Goal: Complete application form

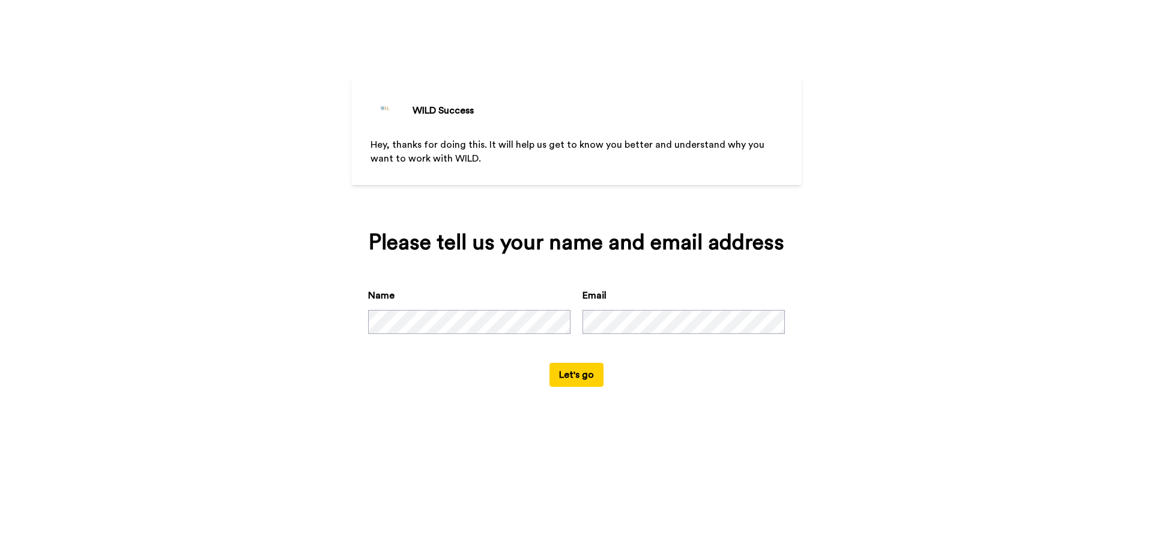
click at [559, 367] on button "Let's go" at bounding box center [577, 375] width 54 height 24
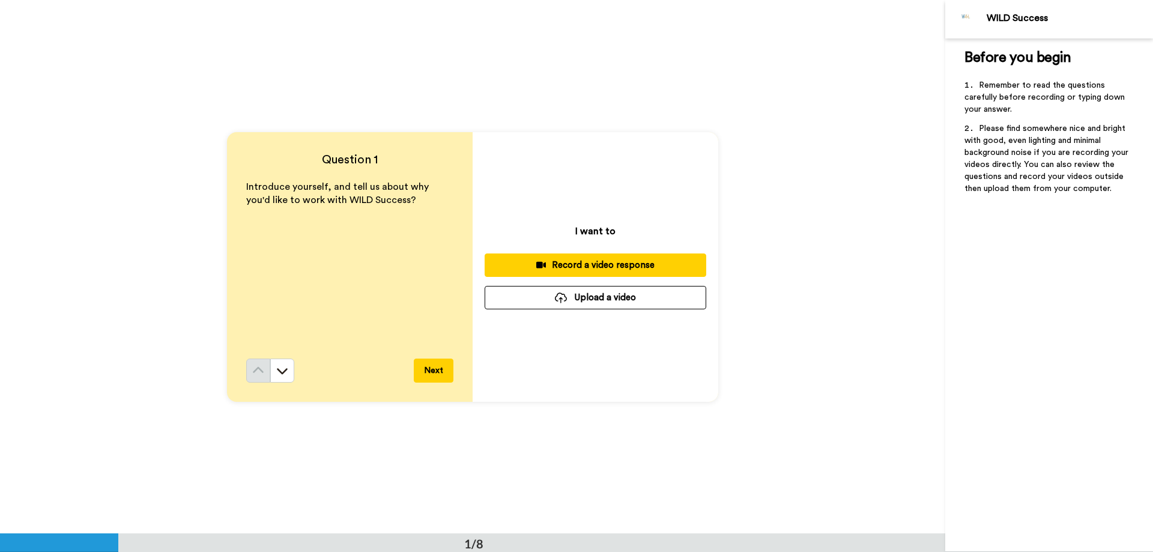
drag, startPoint x: 590, startPoint y: 265, endPoint x: 492, endPoint y: 228, distance: 105.3
click at [541, 219] on div "I want to Record a video response Upload a video" at bounding box center [596, 267] width 246 height 270
click at [290, 368] on button at bounding box center [282, 371] width 24 height 24
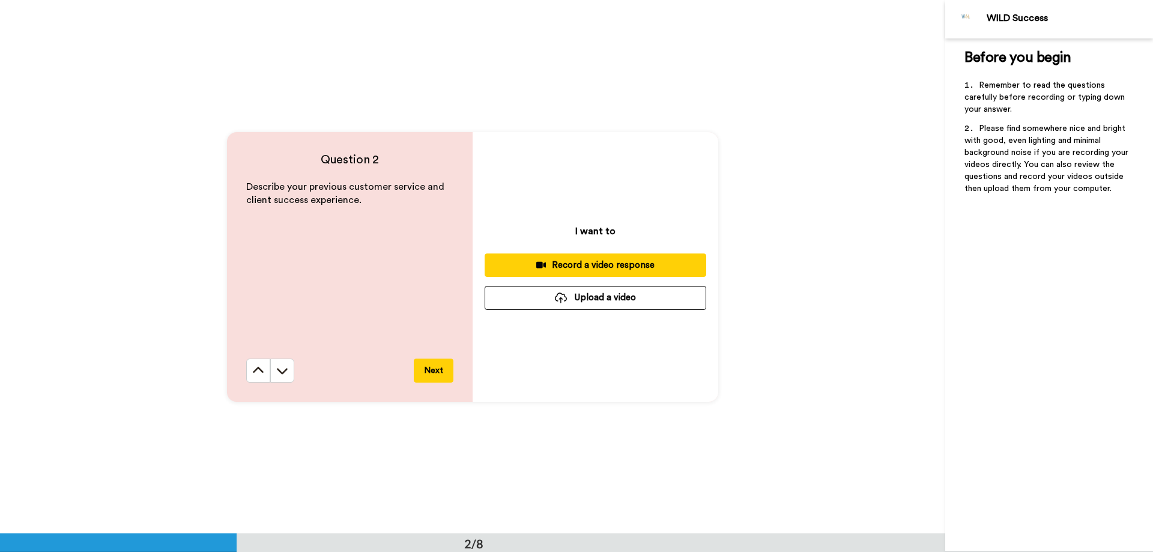
scroll to position [534, 0]
drag, startPoint x: 250, startPoint y: 186, endPoint x: 333, endPoint y: 181, distance: 82.4
click at [333, 181] on span "Describe your previous customer service and client success experience." at bounding box center [346, 192] width 201 height 23
click at [316, 180] on p "Describe your previous customer service and client success experience." at bounding box center [349, 194] width 207 height 28
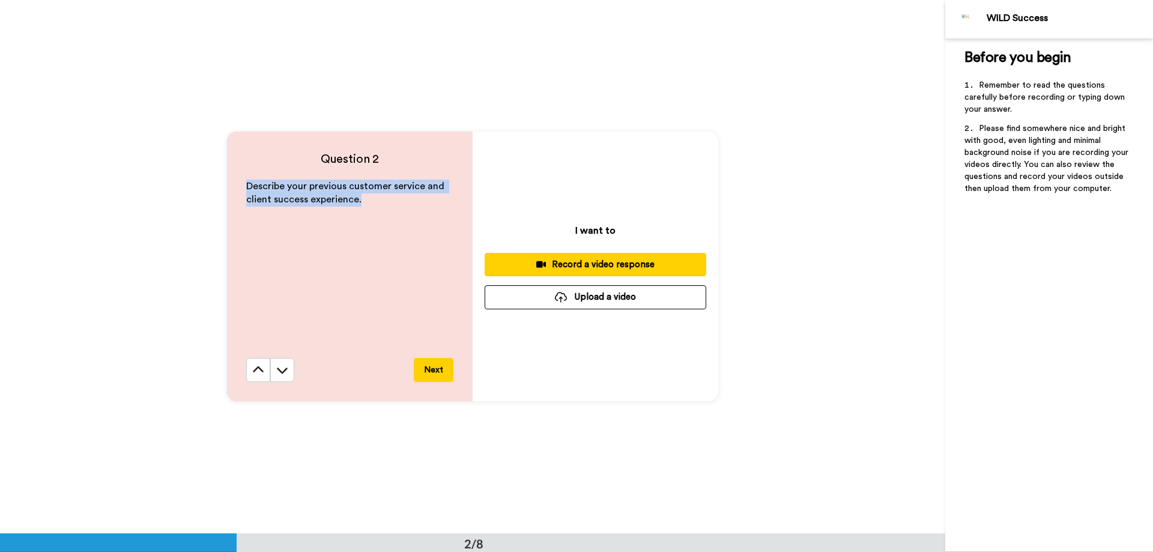
drag, startPoint x: 243, startPoint y: 187, endPoint x: 399, endPoint y: 217, distance: 159.2
click at [399, 217] on div "Describe your previous customer service and client success experience." at bounding box center [349, 269] width 207 height 178
copy span "Describe your previous customer service and client success experience."
click at [273, 372] on button at bounding box center [282, 370] width 24 height 24
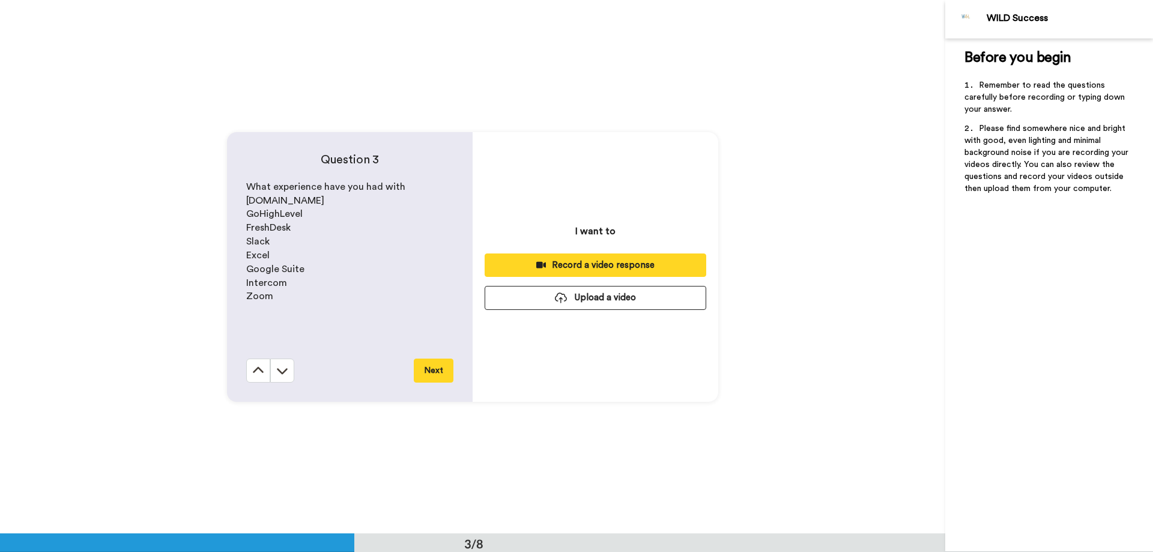
scroll to position [1067, 0]
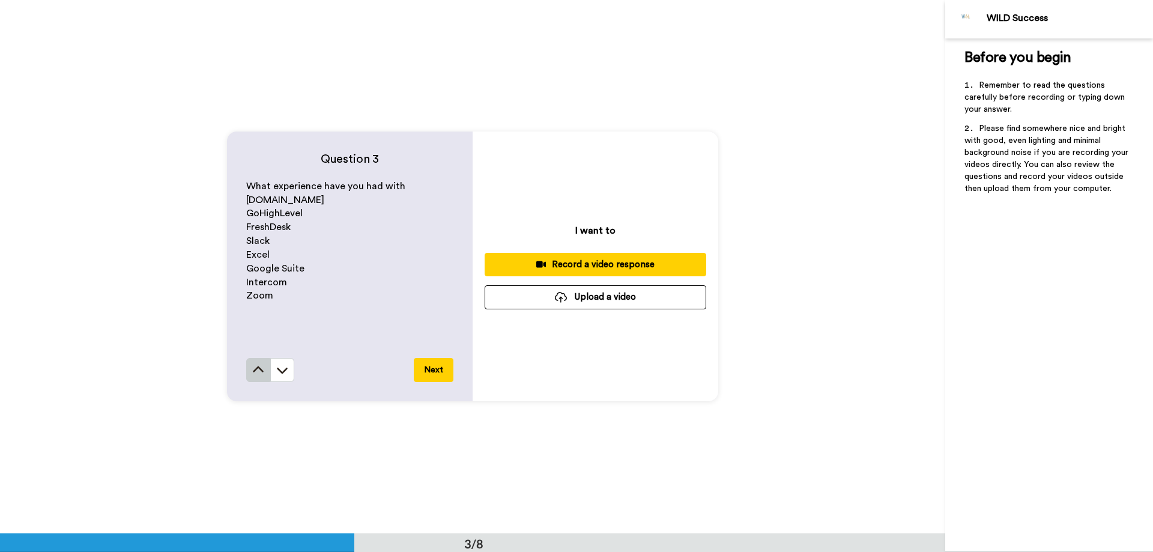
click at [264, 372] on button at bounding box center [258, 370] width 24 height 24
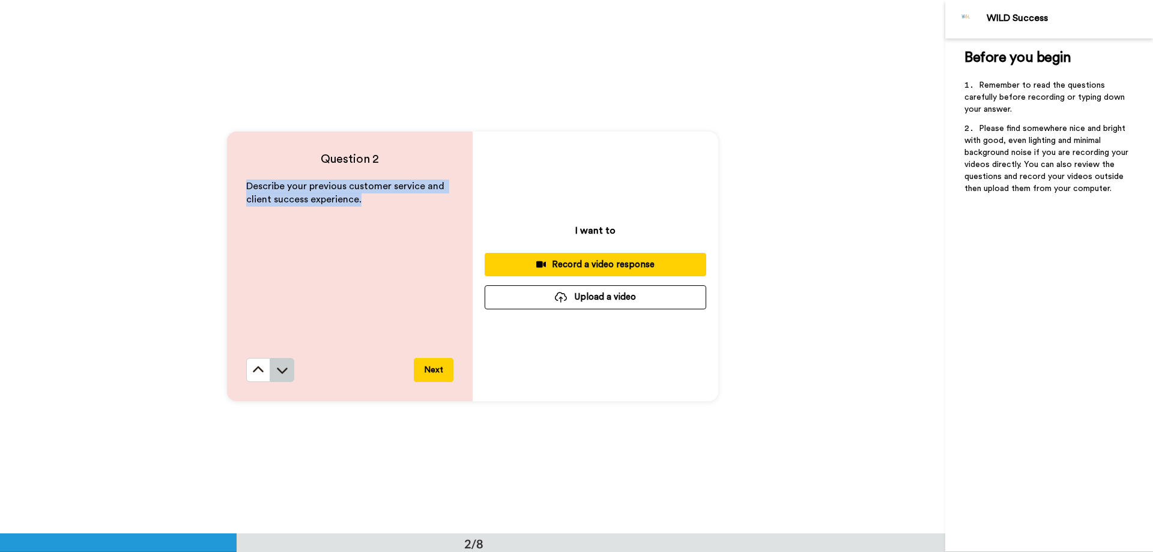
click at [276, 366] on icon at bounding box center [282, 370] width 12 height 12
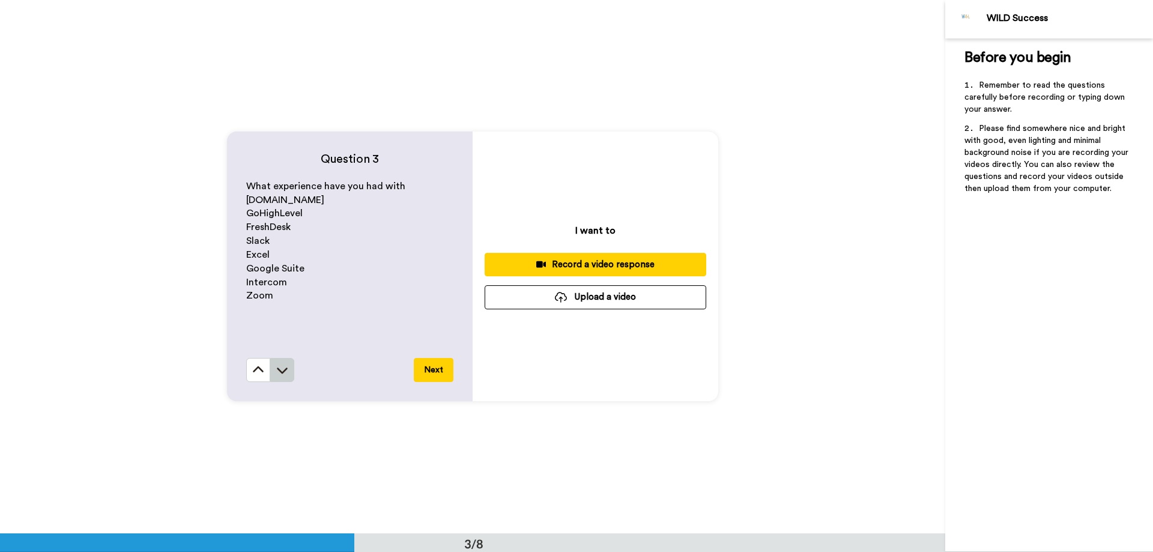
click at [287, 371] on button at bounding box center [282, 370] width 24 height 24
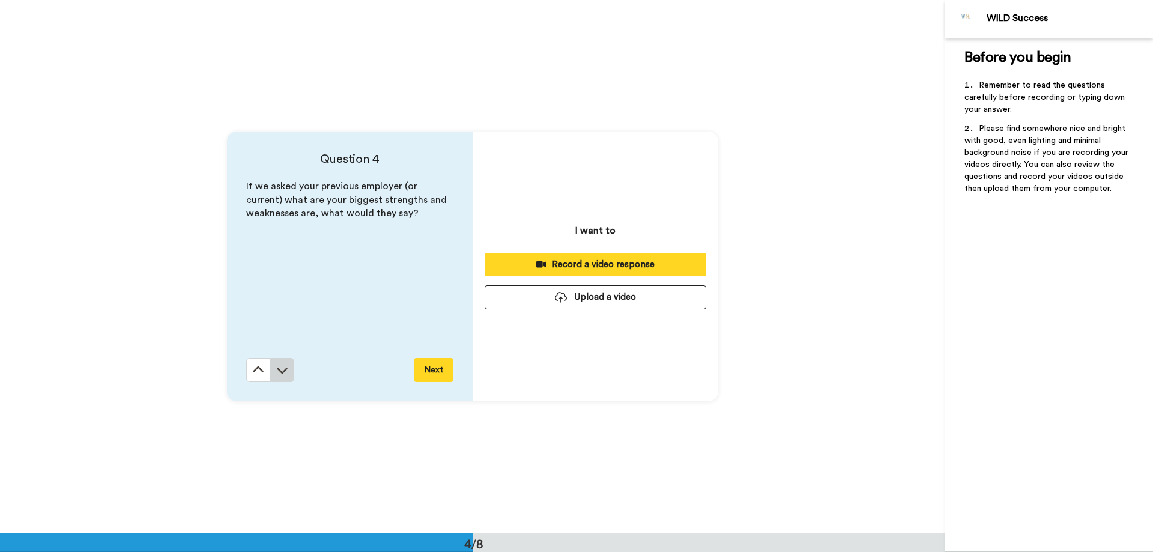
scroll to position [1601, 0]
click at [285, 368] on icon at bounding box center [282, 370] width 12 height 12
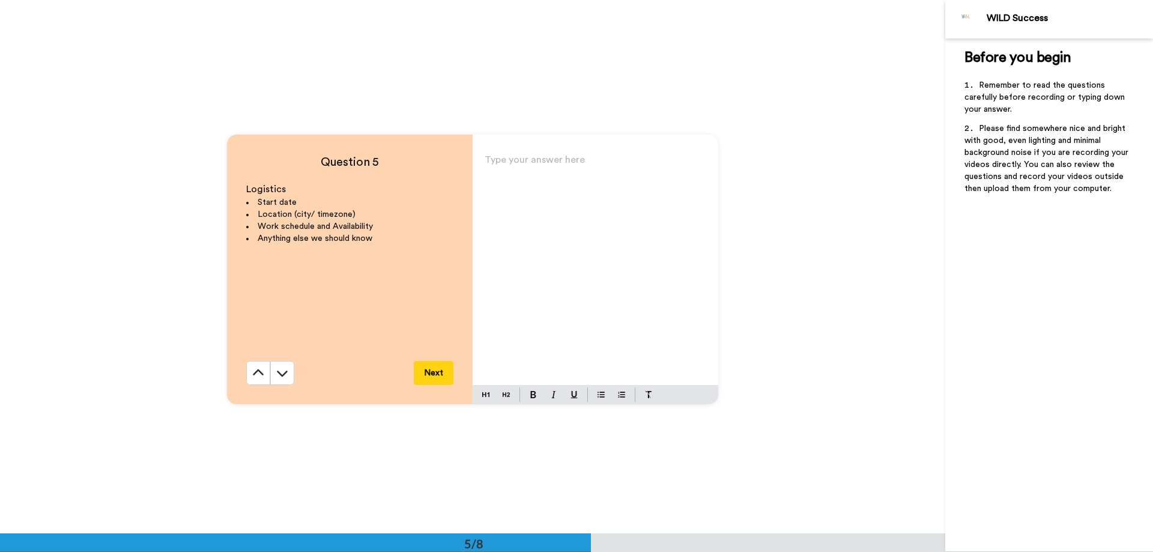
scroll to position [2134, 0]
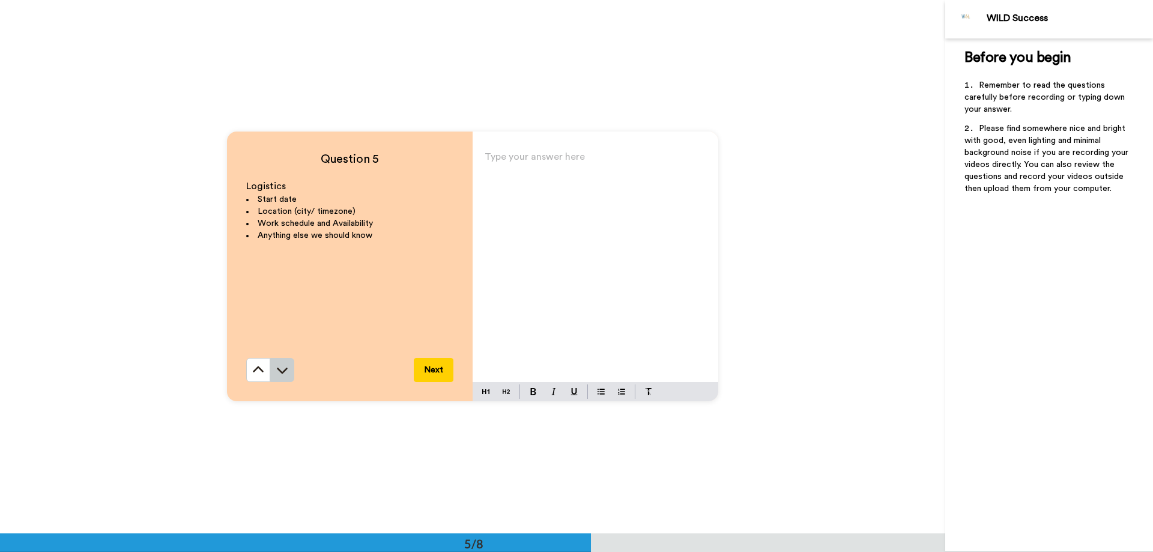
click at [281, 370] on icon at bounding box center [282, 370] width 12 height 12
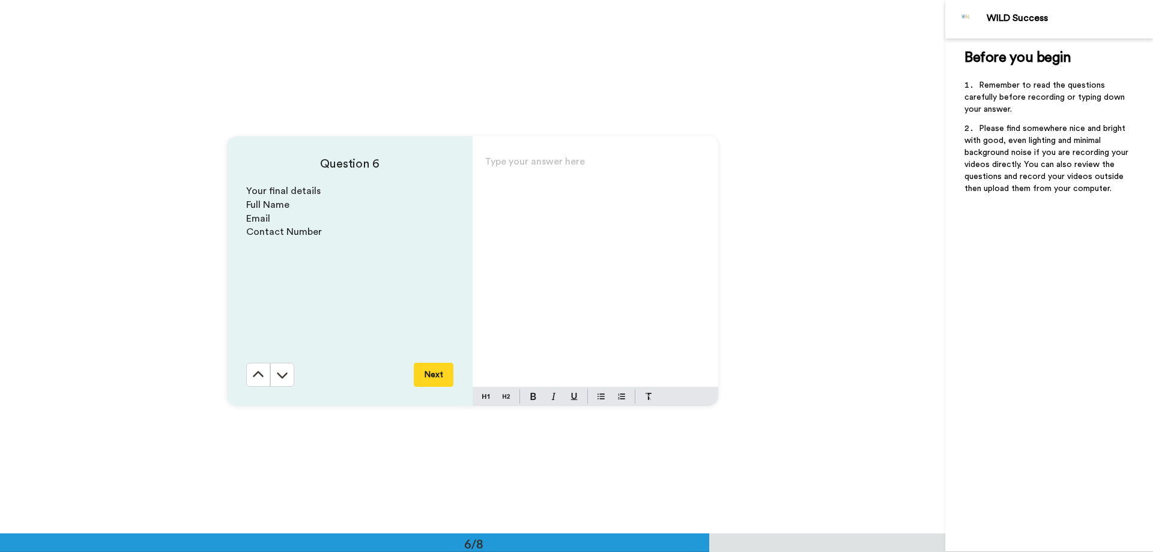
scroll to position [2668, 0]
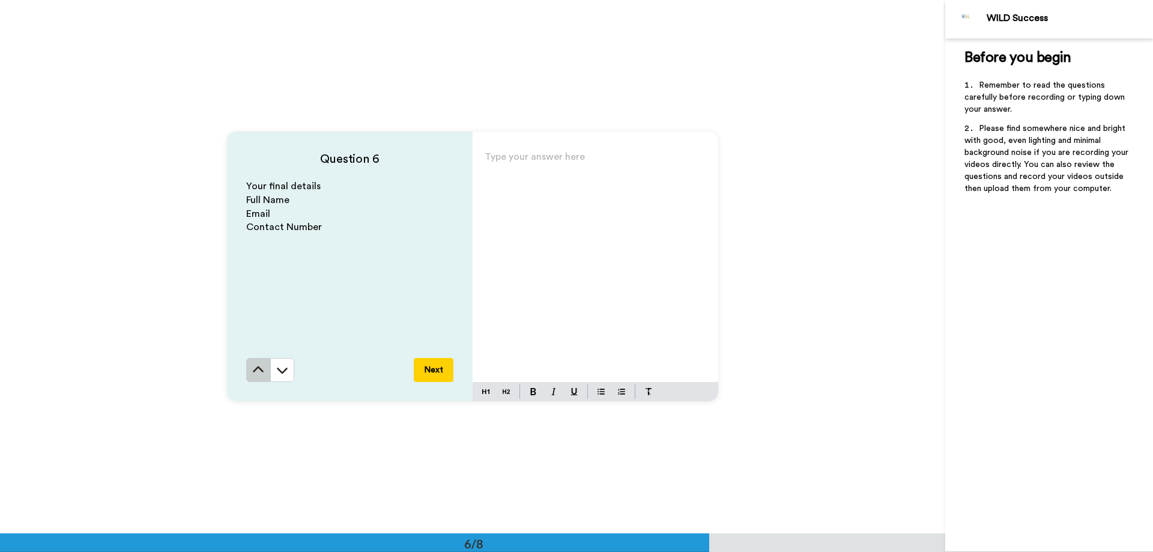
click at [259, 369] on icon at bounding box center [258, 370] width 12 height 12
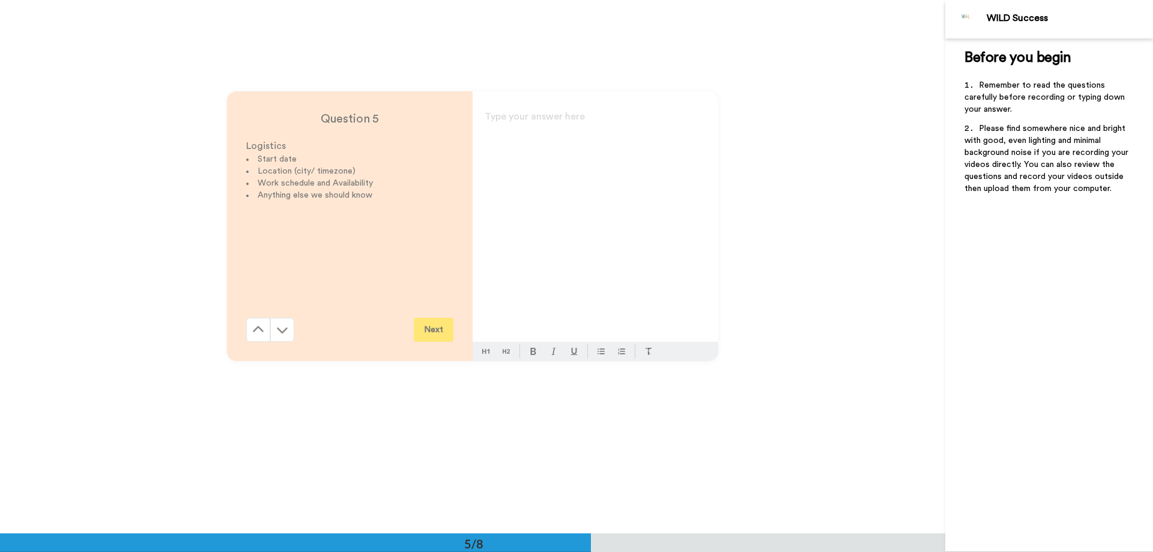
scroll to position [2134, 0]
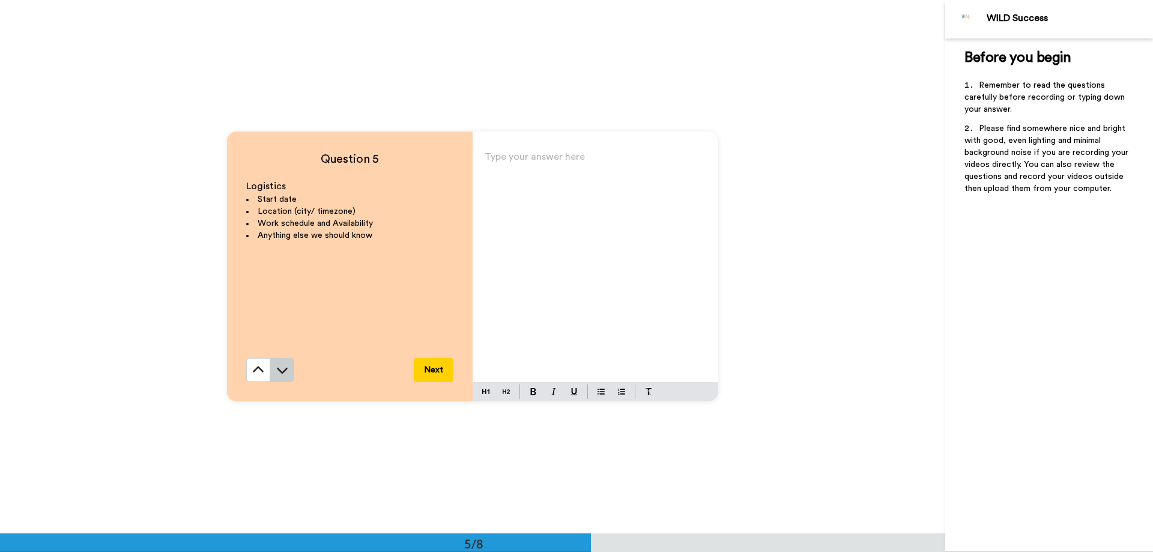
click at [276, 371] on icon at bounding box center [282, 370] width 12 height 12
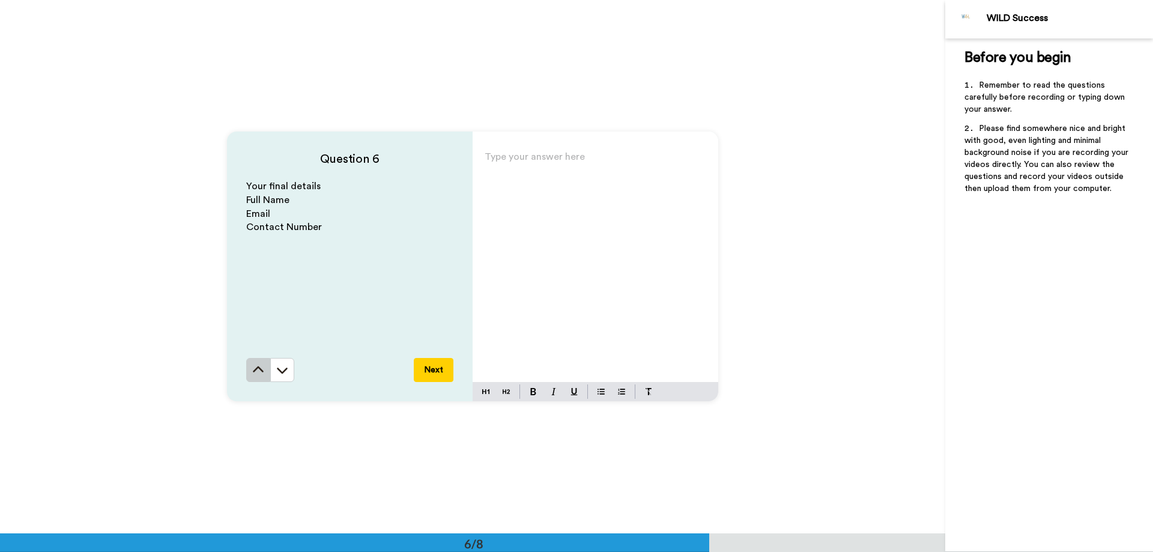
click at [256, 371] on icon at bounding box center [258, 370] width 12 height 12
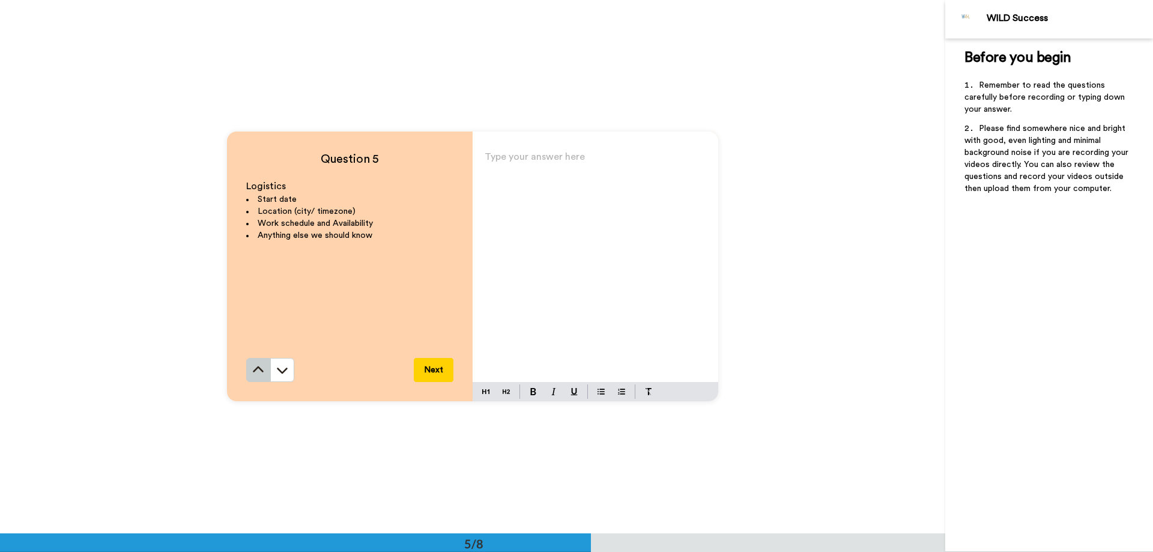
click at [259, 375] on icon at bounding box center [258, 370] width 12 height 12
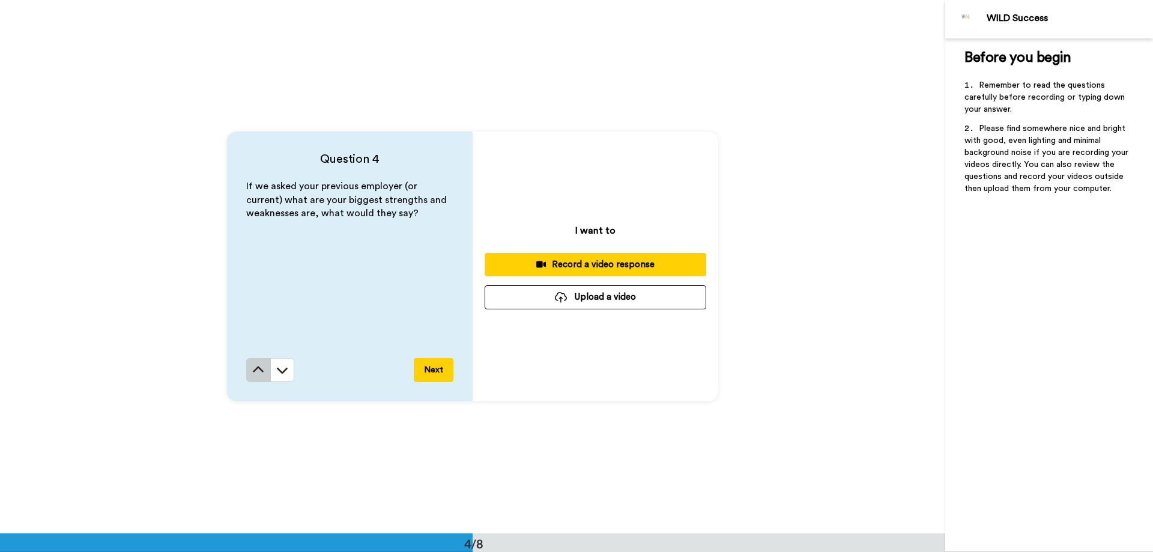
click at [261, 375] on icon at bounding box center [258, 370] width 12 height 12
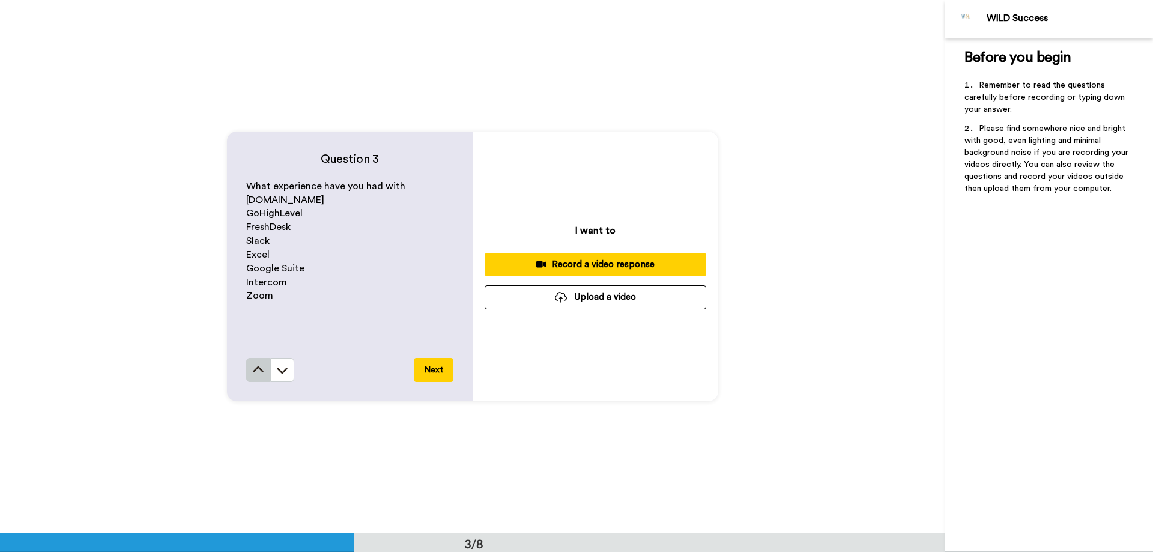
click at [266, 376] on button at bounding box center [258, 370] width 24 height 24
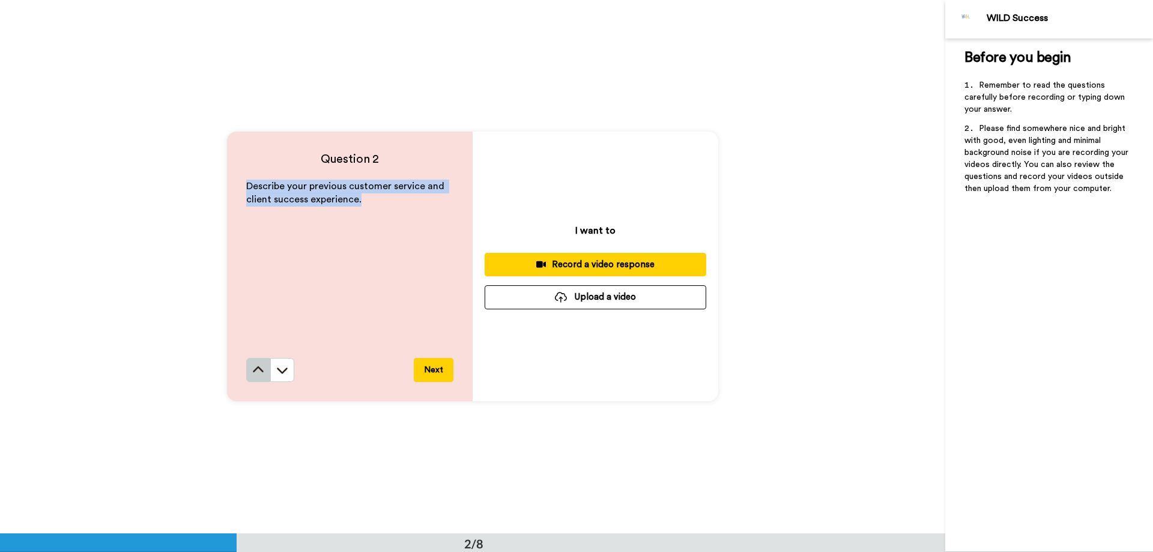
click at [261, 376] on icon at bounding box center [258, 370] width 12 height 12
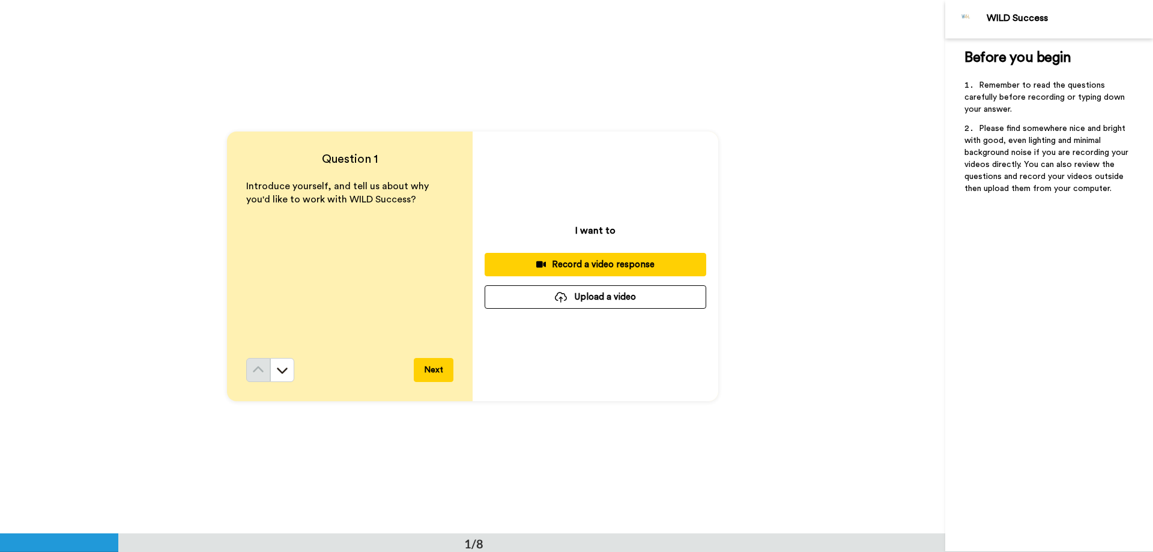
scroll to position [0, 0]
click at [284, 371] on icon at bounding box center [282, 371] width 12 height 12
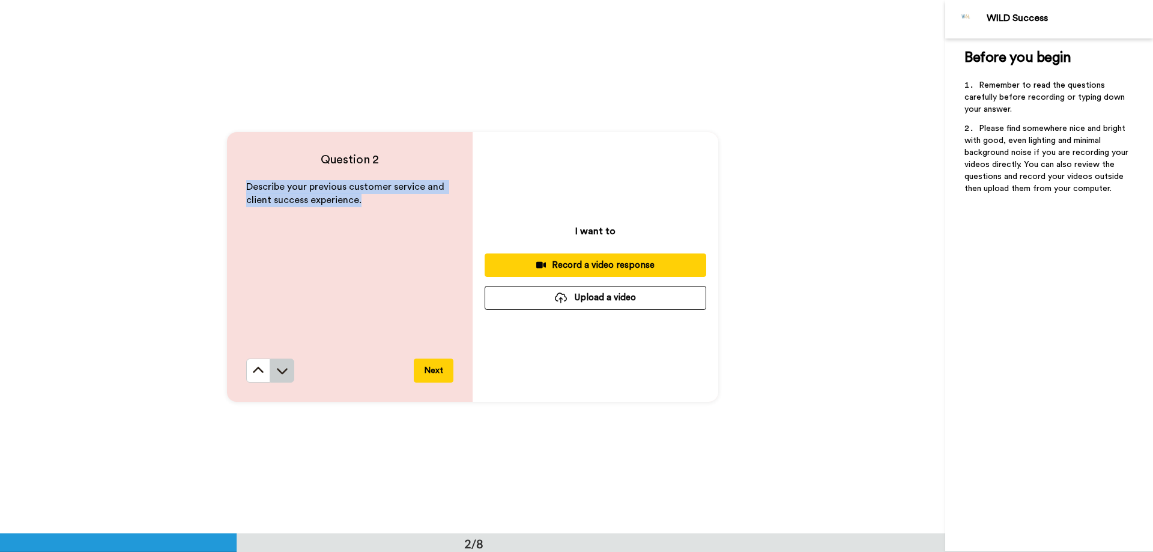
scroll to position [534, 0]
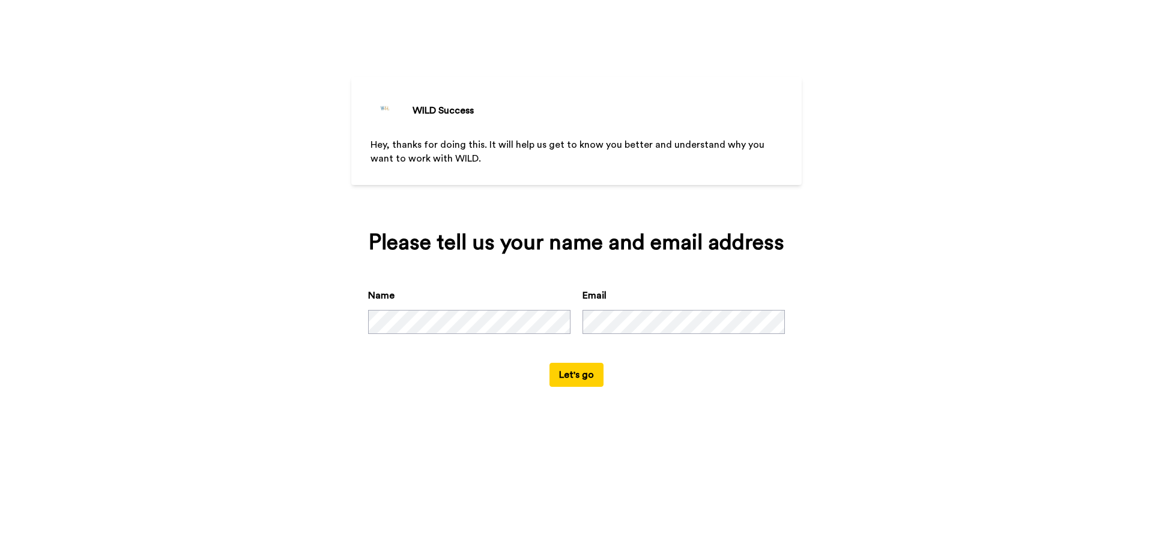
click at [581, 378] on button "Let's go" at bounding box center [577, 375] width 54 height 24
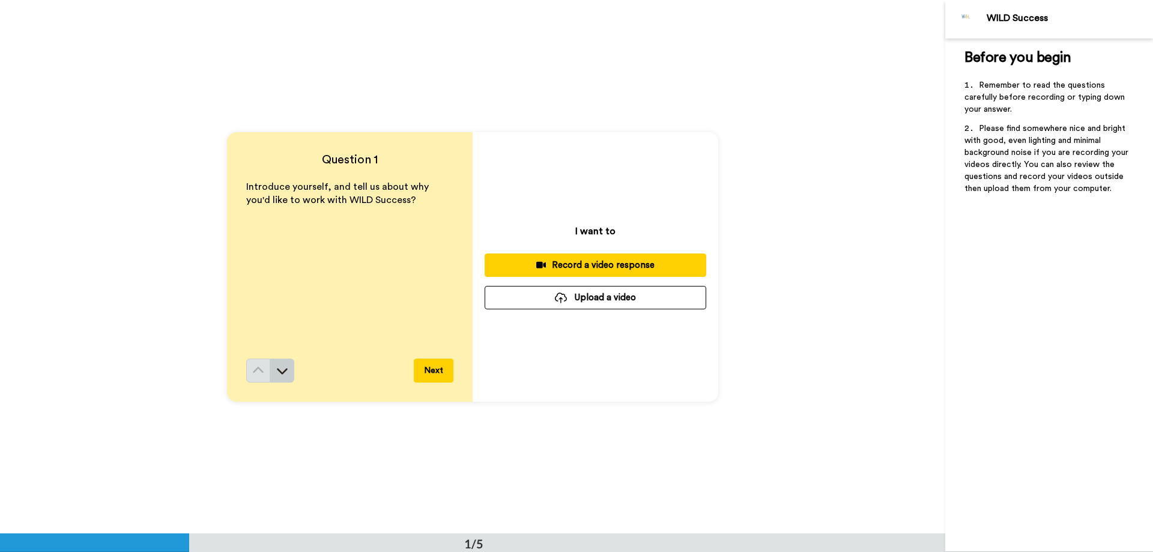
click at [278, 371] on icon at bounding box center [282, 371] width 12 height 12
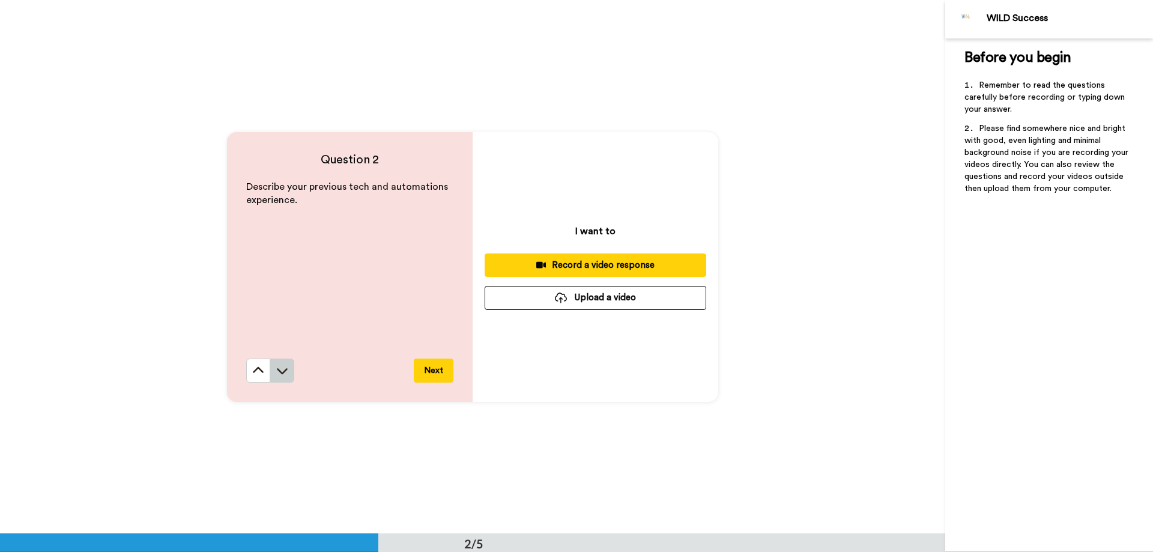
scroll to position [534, 0]
click at [281, 368] on icon at bounding box center [282, 370] width 12 height 12
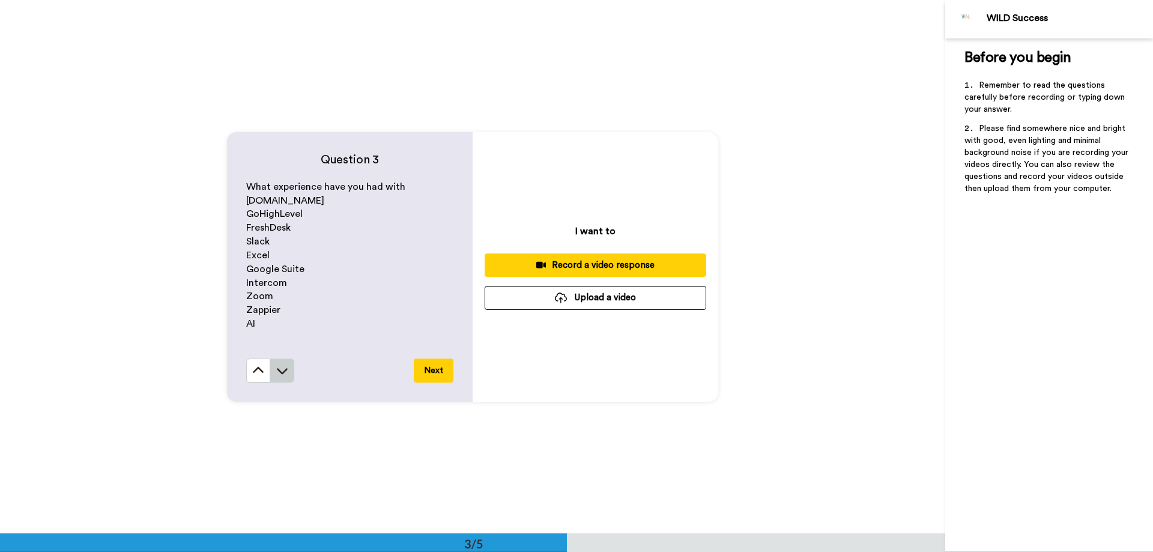
scroll to position [1067, 0]
click at [281, 368] on icon at bounding box center [282, 370] width 12 height 12
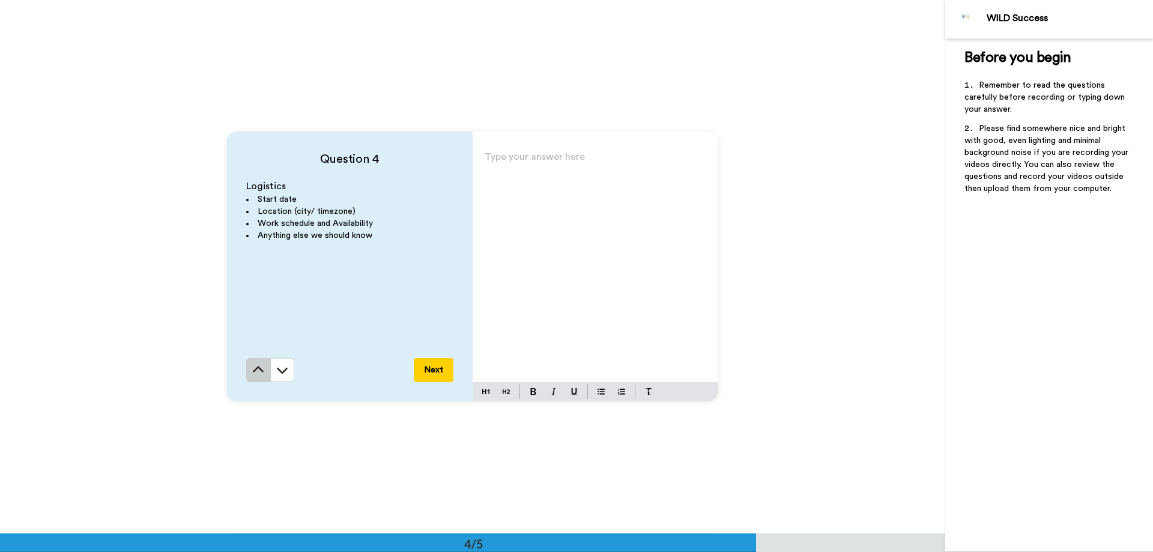
click at [259, 372] on icon at bounding box center [258, 369] width 11 height 6
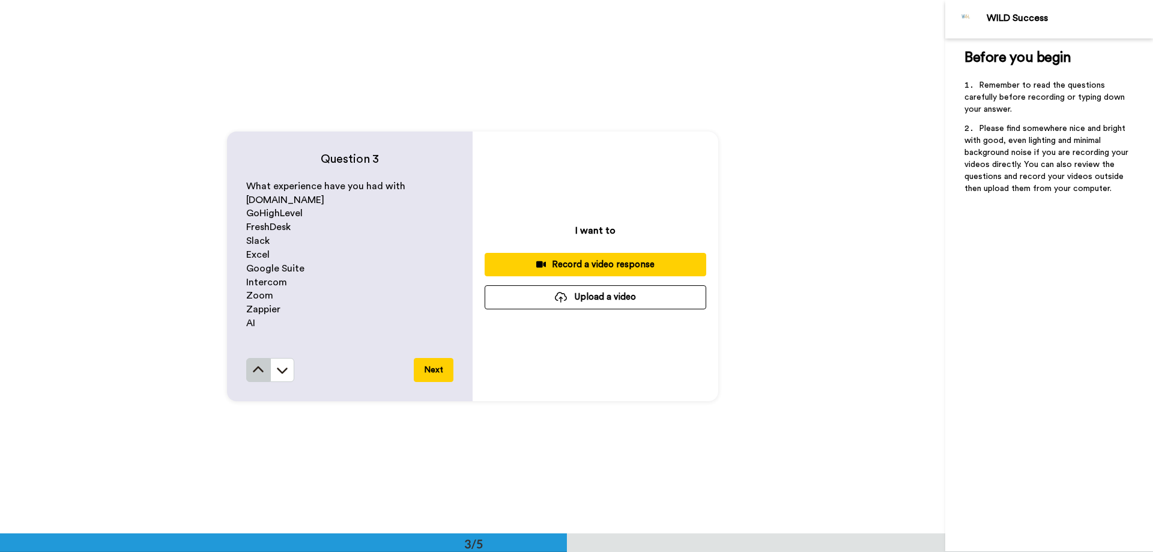
click at [256, 373] on icon at bounding box center [258, 370] width 12 height 12
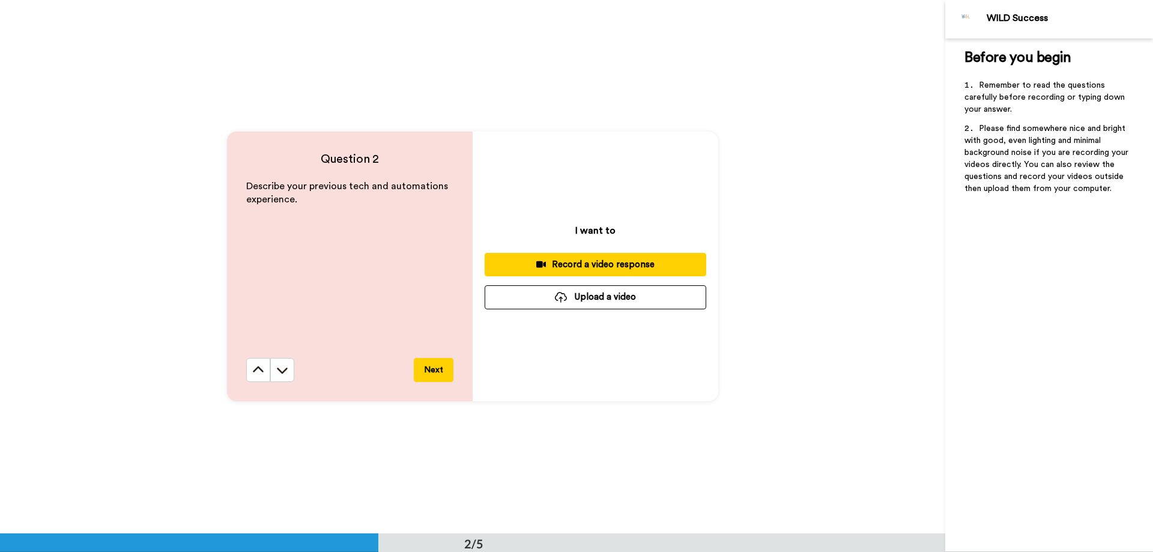
click at [259, 372] on icon at bounding box center [258, 370] width 12 height 12
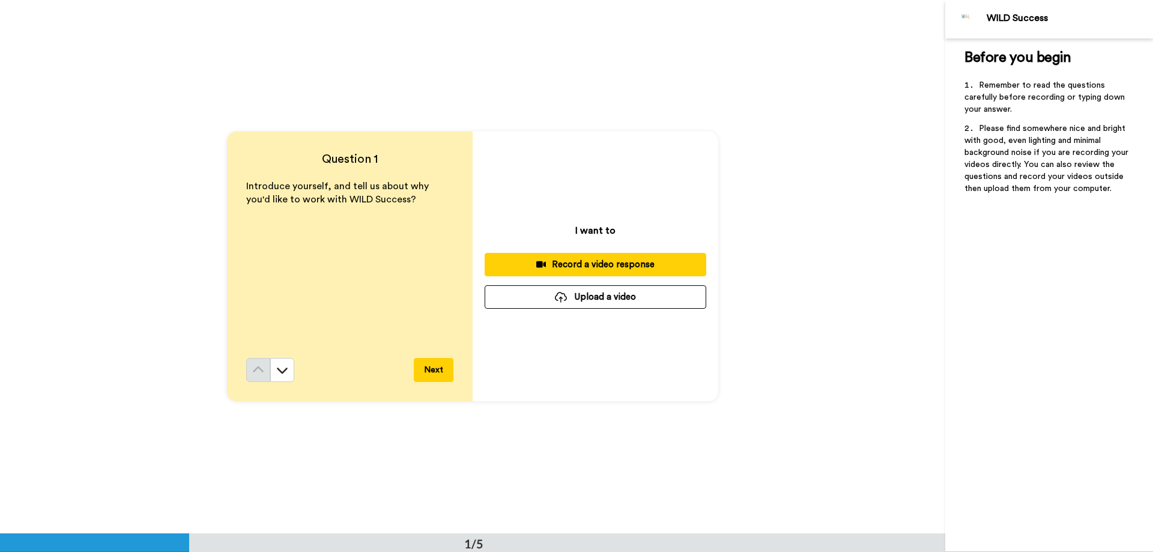
scroll to position [0, 0]
click at [607, 265] on div "Record a video response" at bounding box center [595, 265] width 202 height 13
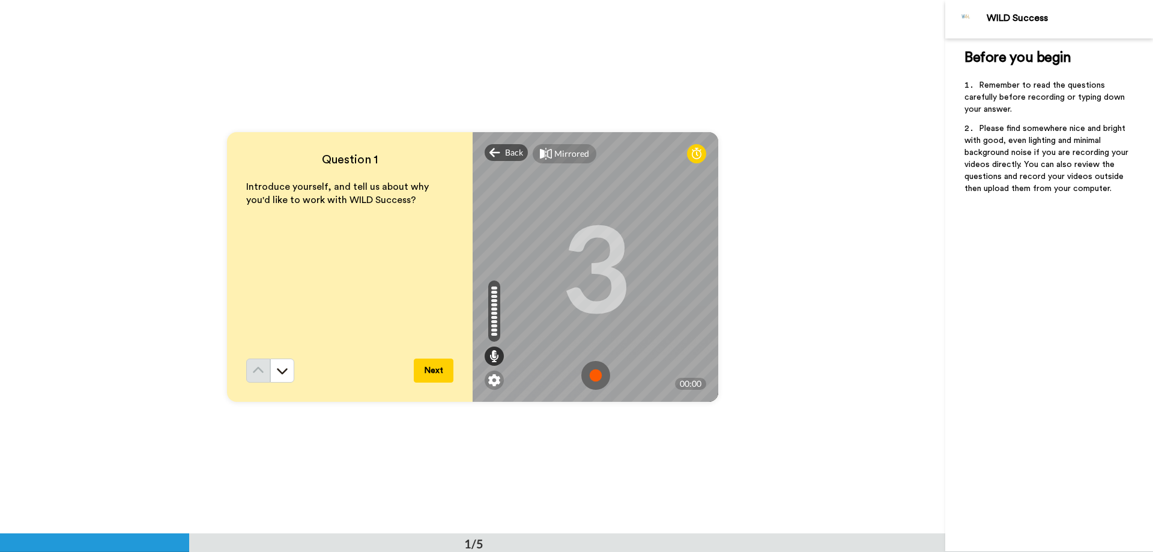
click at [600, 378] on img at bounding box center [595, 375] width 29 height 29
click at [591, 380] on img at bounding box center [595, 375] width 29 height 29
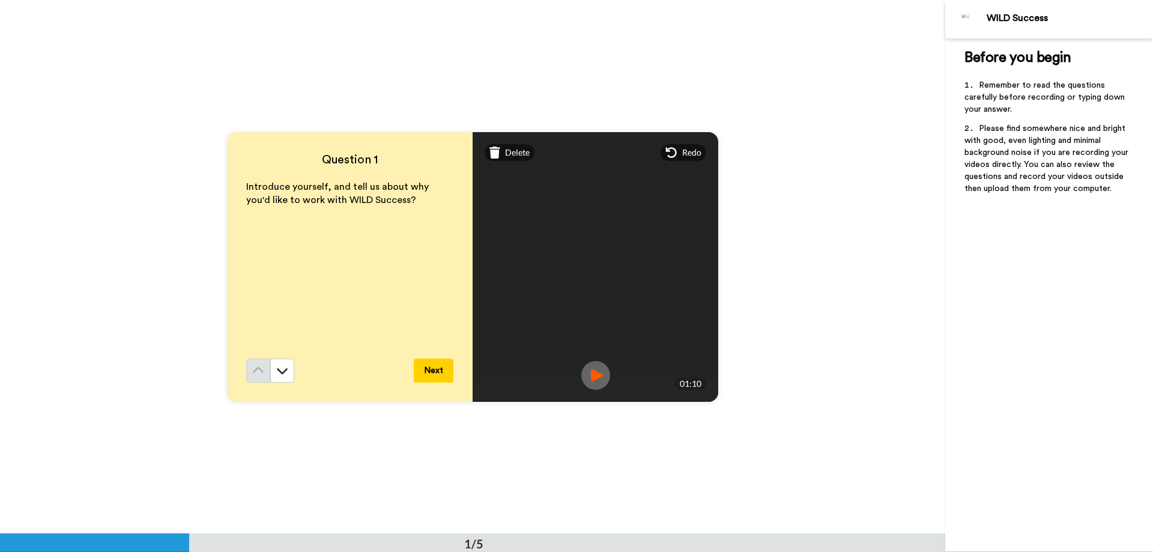
click at [435, 371] on button "Next" at bounding box center [434, 371] width 40 height 24
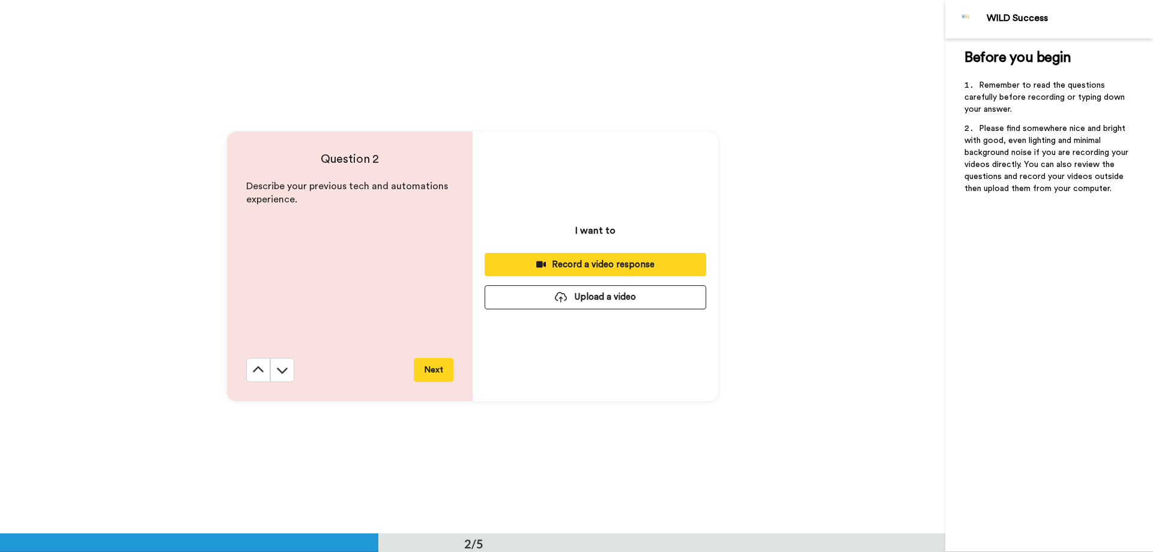
scroll to position [534, 0]
click at [580, 263] on div "Record a video response" at bounding box center [595, 264] width 202 height 13
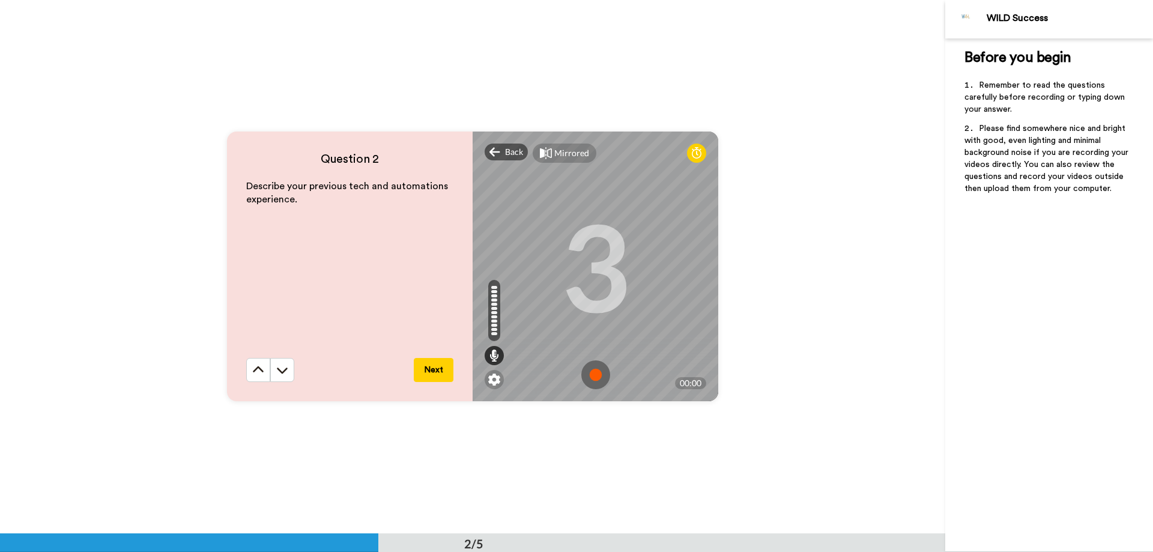
click at [595, 372] on img at bounding box center [595, 374] width 29 height 29
click at [505, 154] on span "Back" at bounding box center [514, 152] width 18 height 12
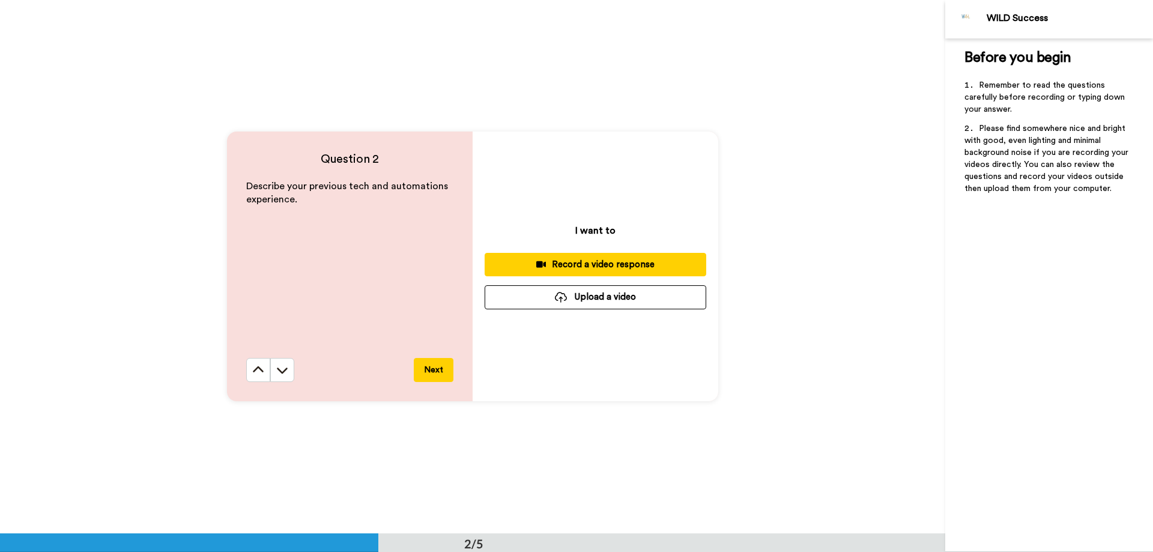
click at [608, 271] on div "Record a video response" at bounding box center [595, 264] width 202 height 13
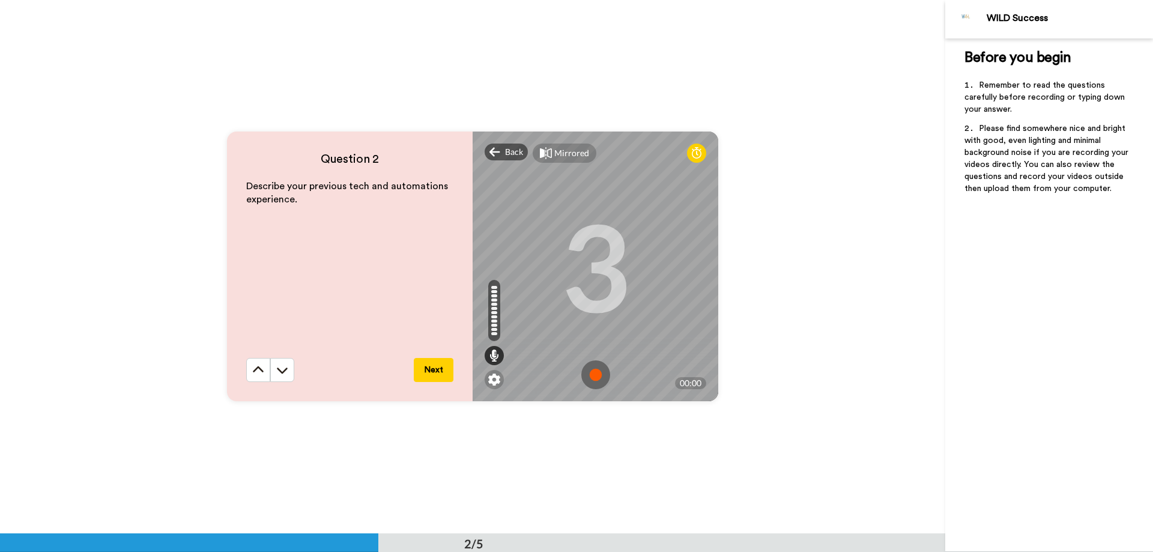
click at [430, 369] on button "Next" at bounding box center [434, 370] width 40 height 24
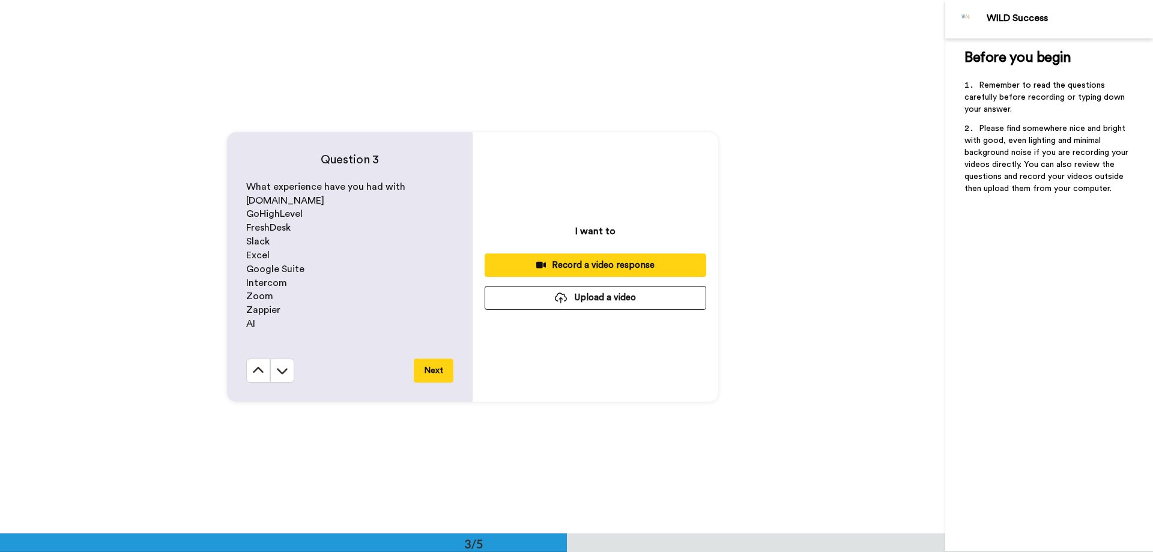
scroll to position [1067, 0]
click at [286, 371] on button at bounding box center [282, 370] width 24 height 24
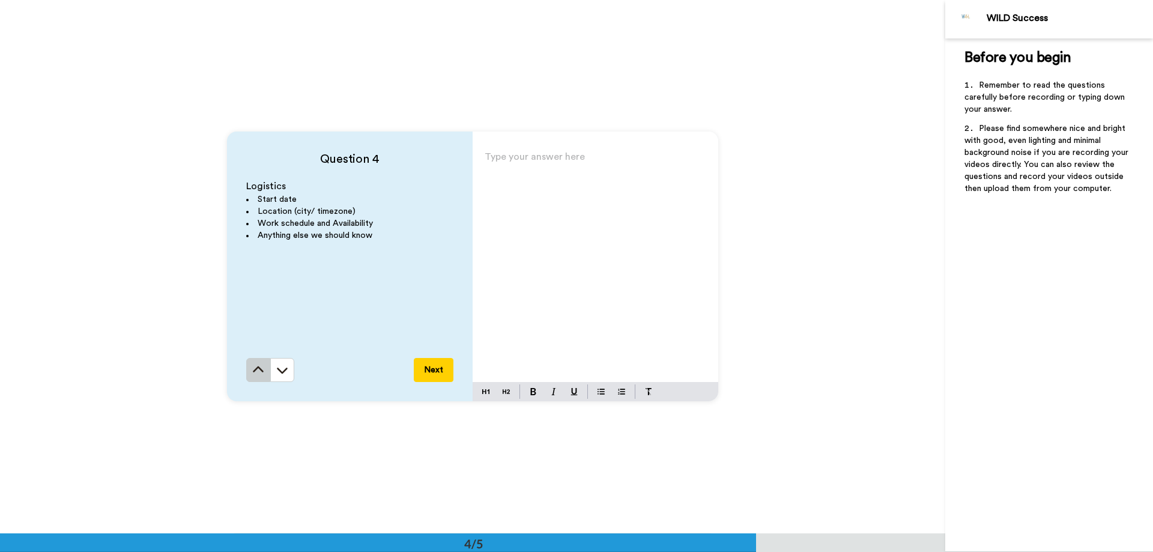
click at [253, 377] on button at bounding box center [258, 370] width 24 height 24
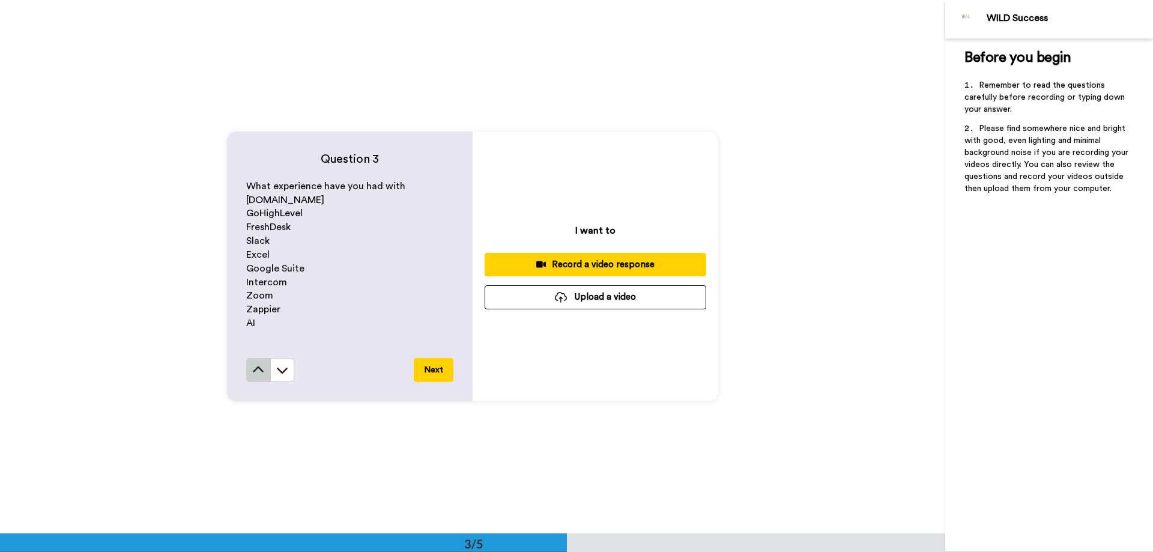
click at [255, 375] on icon at bounding box center [258, 370] width 12 height 12
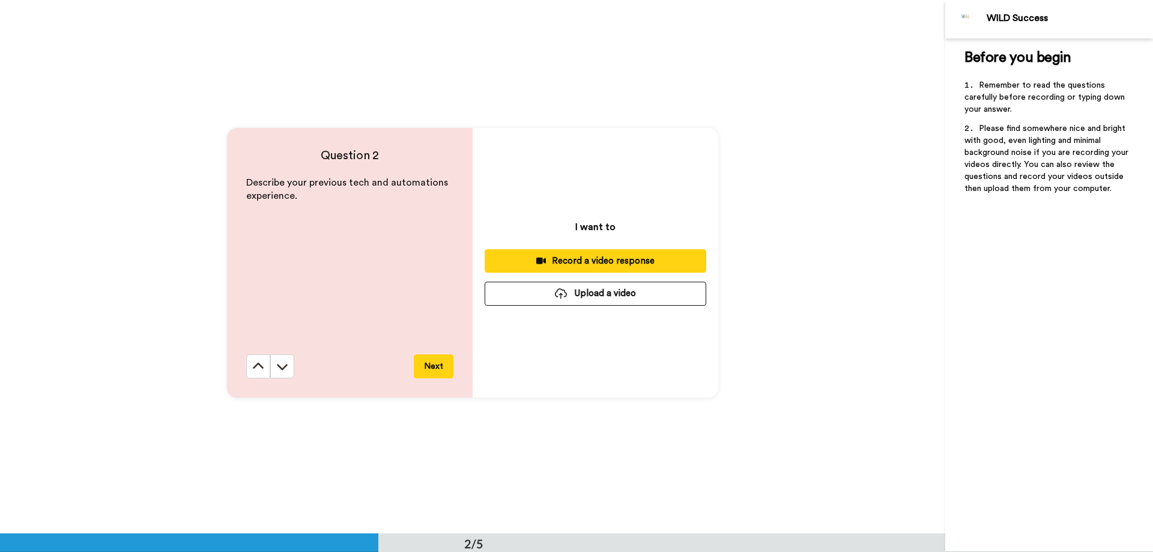
scroll to position [534, 0]
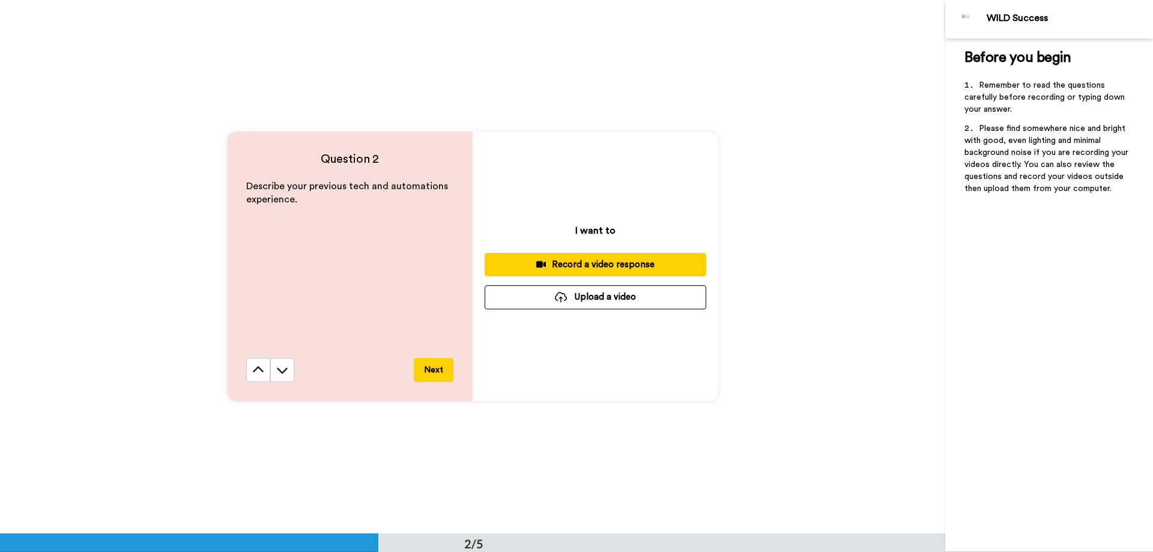
click at [566, 266] on div "Record a video response" at bounding box center [595, 264] width 202 height 13
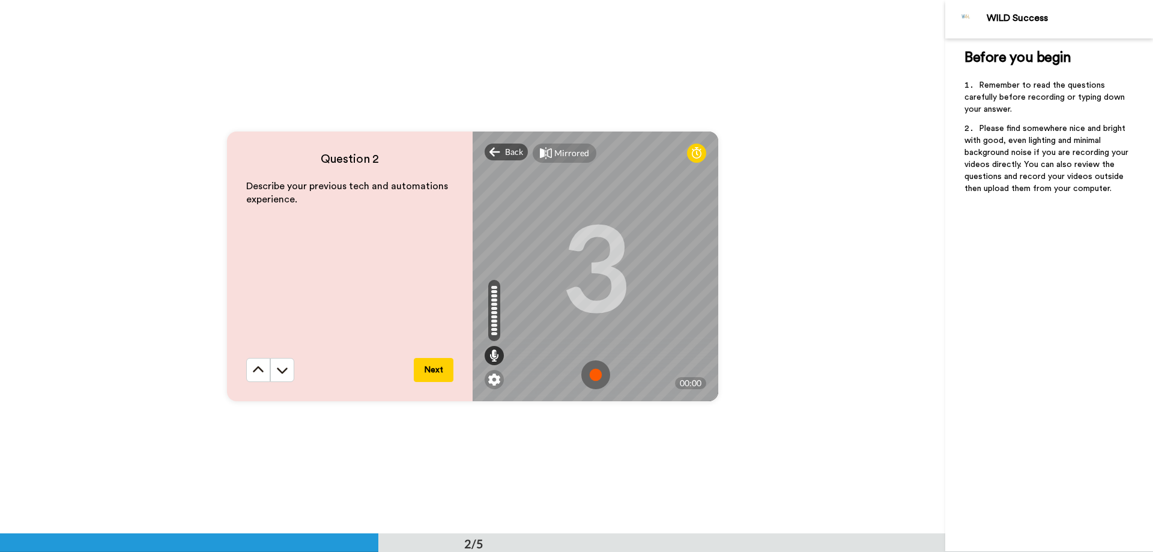
click at [594, 375] on img at bounding box center [595, 374] width 29 height 29
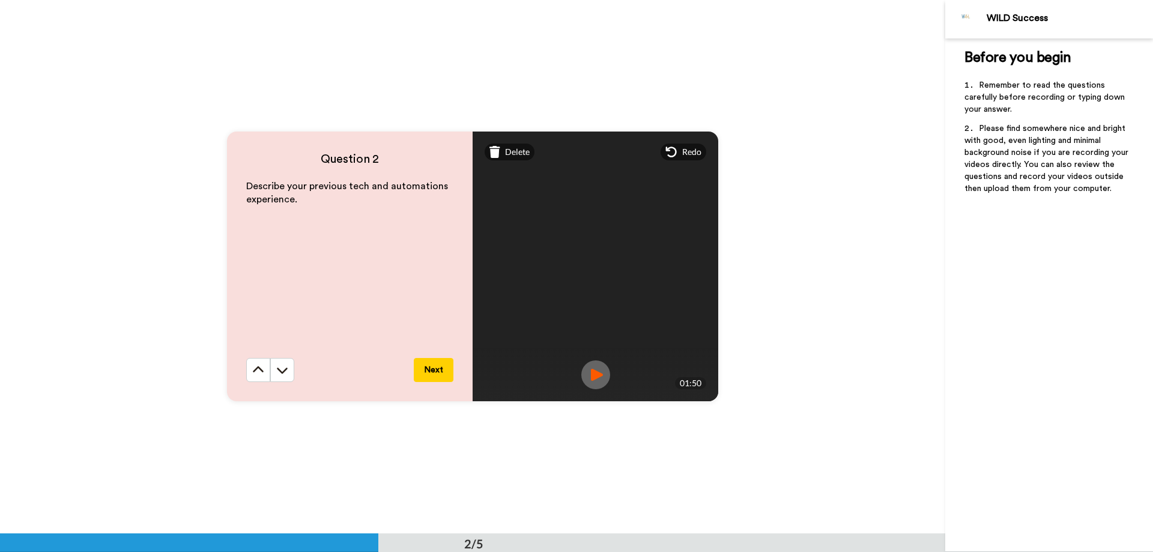
click at [435, 374] on button "Next" at bounding box center [434, 370] width 40 height 24
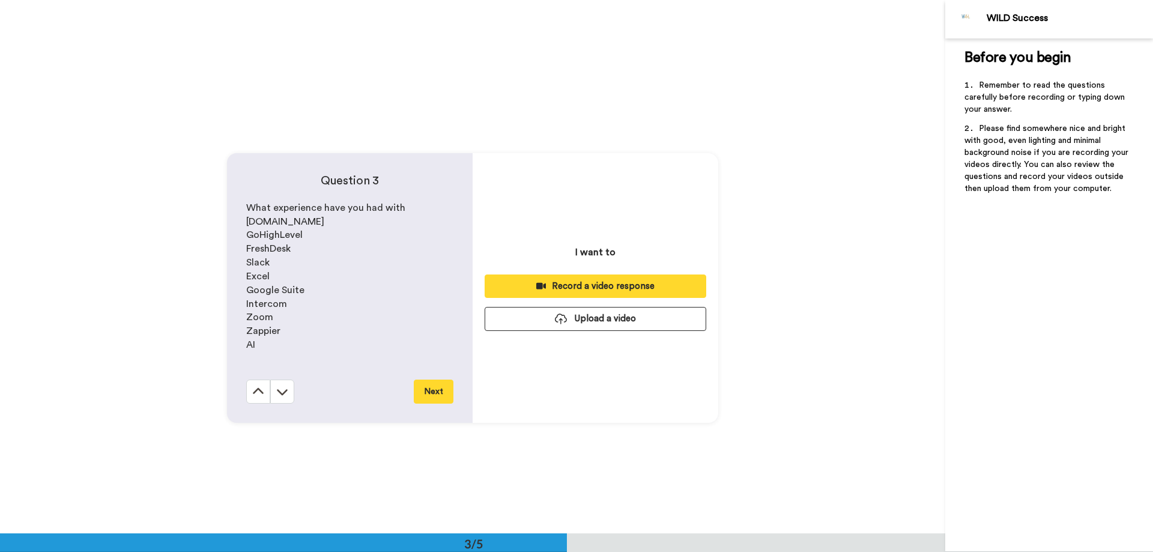
scroll to position [1067, 0]
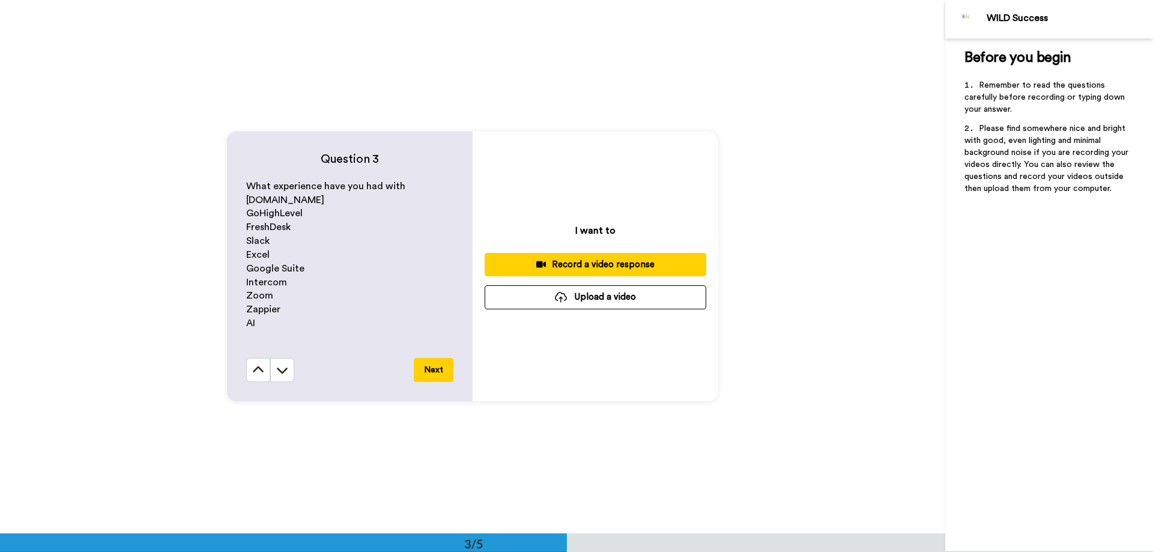
click at [572, 264] on div "Record a video response" at bounding box center [595, 264] width 202 height 13
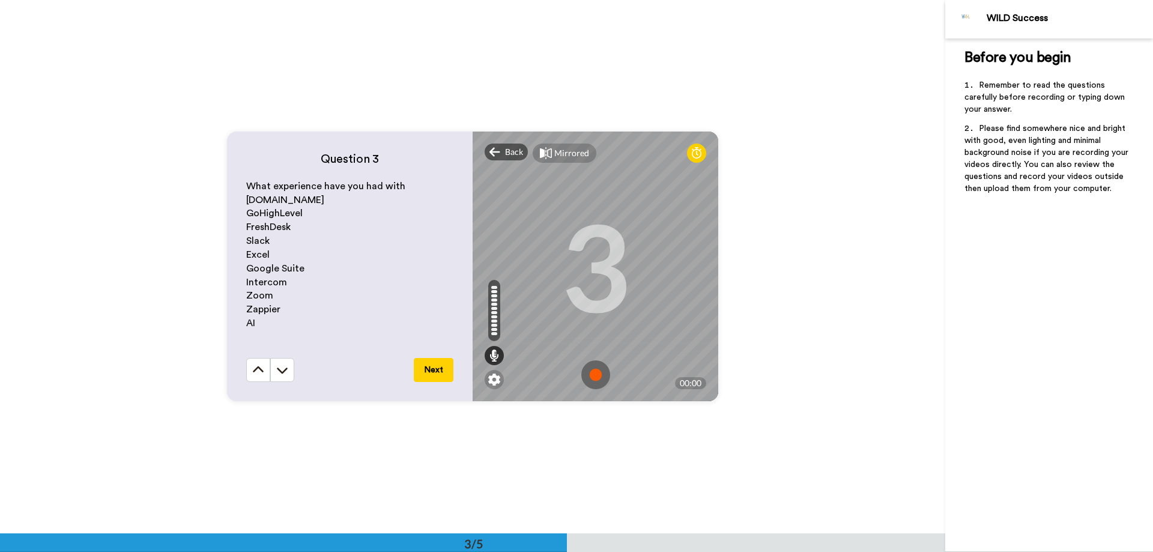
click at [600, 369] on img at bounding box center [595, 374] width 29 height 29
click at [599, 369] on img at bounding box center [595, 374] width 29 height 29
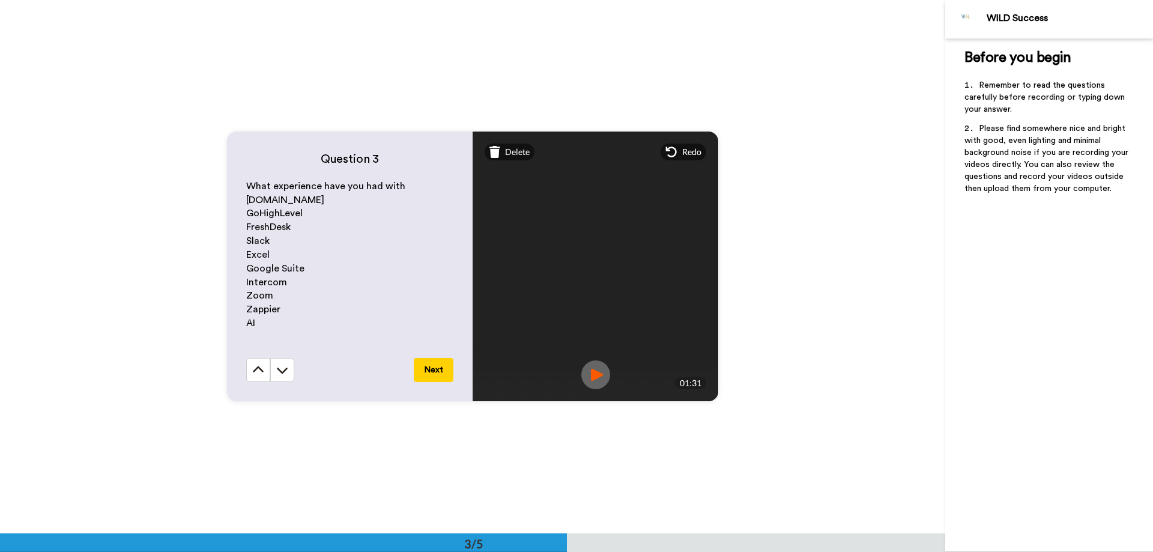
click at [437, 370] on button "Next" at bounding box center [434, 370] width 40 height 24
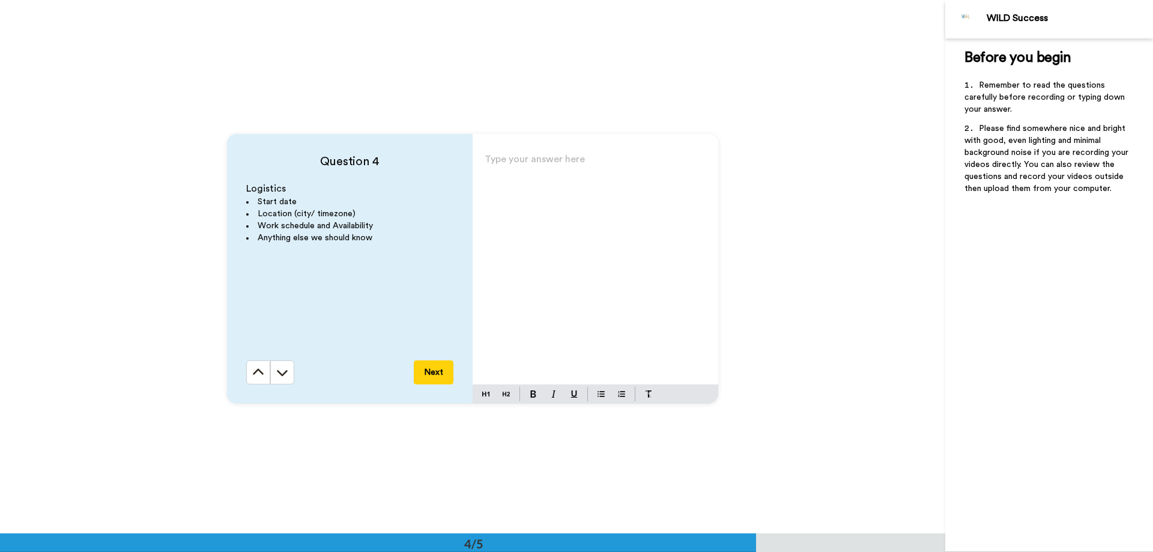
scroll to position [1601, 0]
click at [496, 164] on p "Type your answer here ﻿" at bounding box center [596, 161] width 222 height 17
click at [479, 161] on div "have to give at least a weeks notice" at bounding box center [596, 265] width 246 height 234
click at [494, 159] on span "1- have to give at least a weeks notice" at bounding box center [569, 162] width 169 height 10
click at [652, 163] on p "1- Have to give at least a weeks notice" at bounding box center [596, 161] width 222 height 17
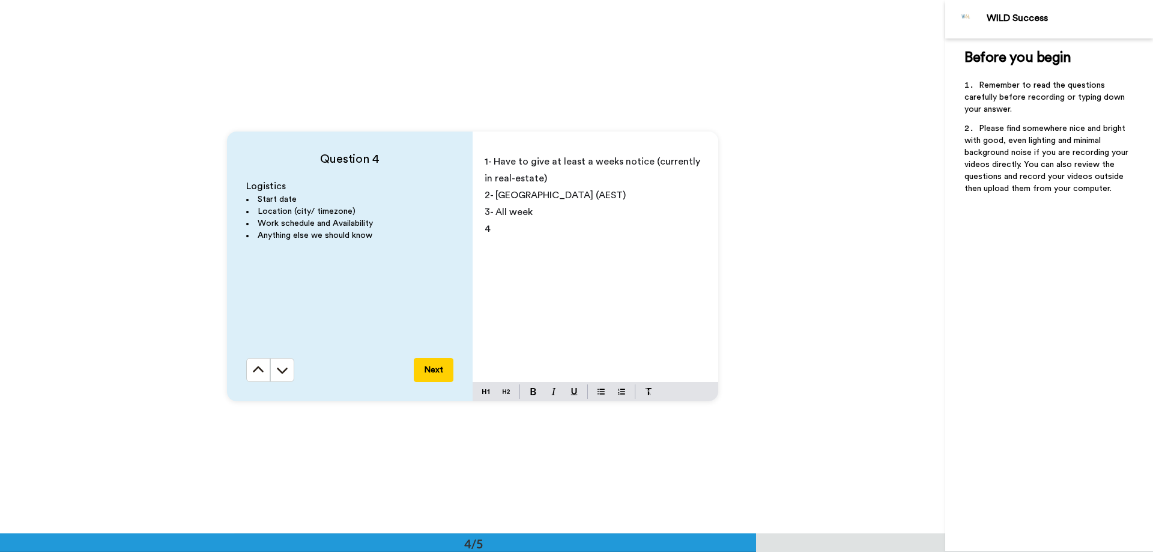
click at [526, 175] on span "1- Have to give at least a weeks notice (currently in real-estate)" at bounding box center [594, 170] width 218 height 26
click at [487, 233] on span "4" at bounding box center [488, 229] width 6 height 10
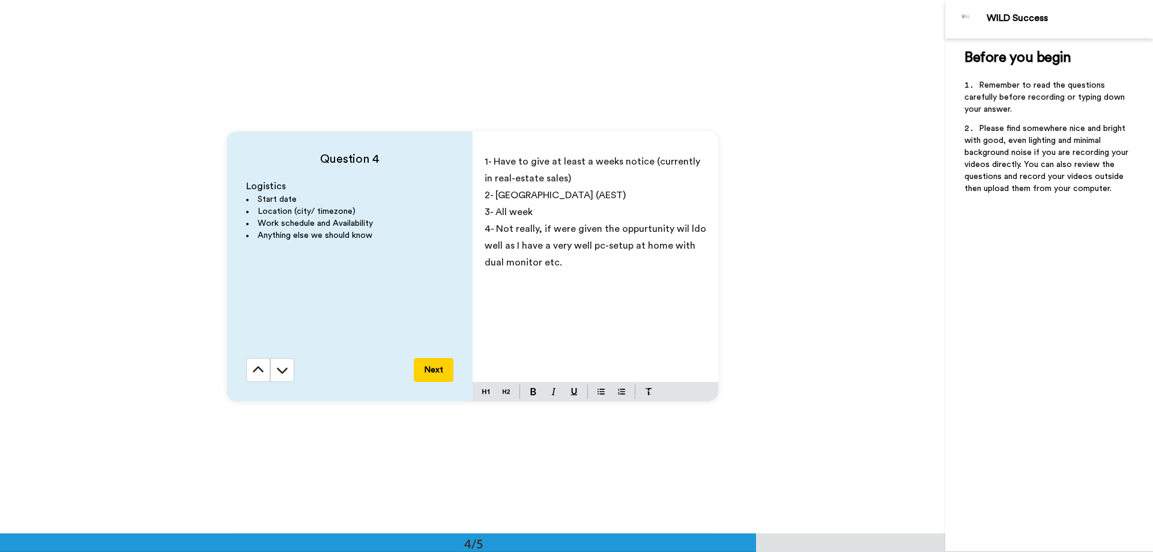
click at [676, 226] on span "4- Not really, if were given the oppurtunity wil ldo well as I have a very well…" at bounding box center [597, 245] width 224 height 43
click at [685, 230] on span "4- Not really, if were given the oppurtunity will ldo well as I have a very wel…" at bounding box center [590, 245] width 210 height 43
drag, startPoint x: 587, startPoint y: 243, endPoint x: 589, endPoint y: 255, distance: 12.1
click at [588, 243] on span "4- Not really, if were given the opportunity will do well as I have a very well…" at bounding box center [590, 245] width 210 height 43
click at [558, 263] on p "4- Not really, if were given the opportunity will do well as I have a excellent…" at bounding box center [596, 245] width 222 height 50
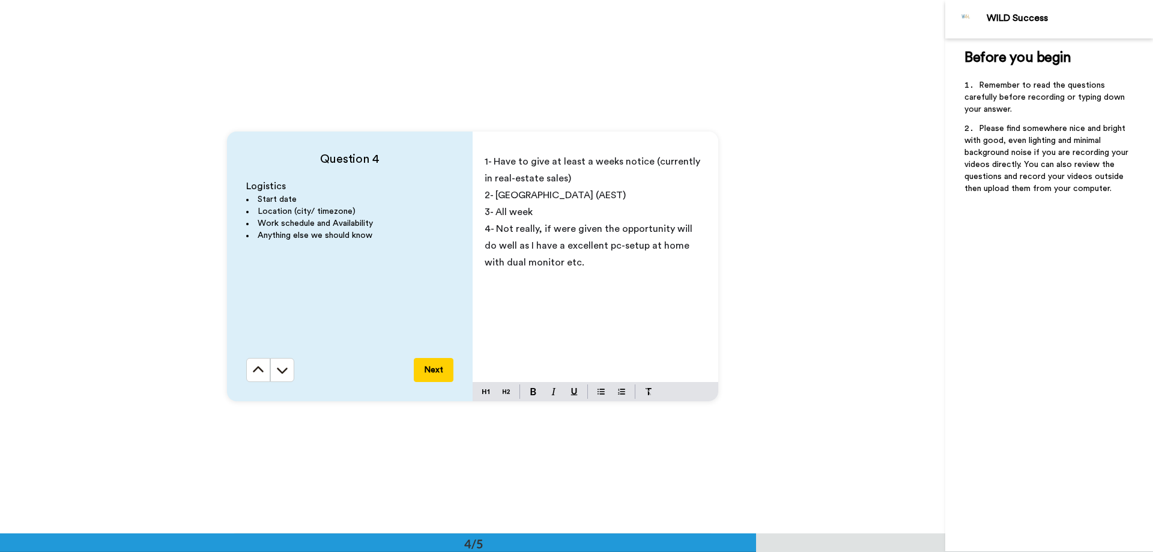
click at [423, 372] on button "Next" at bounding box center [434, 370] width 40 height 24
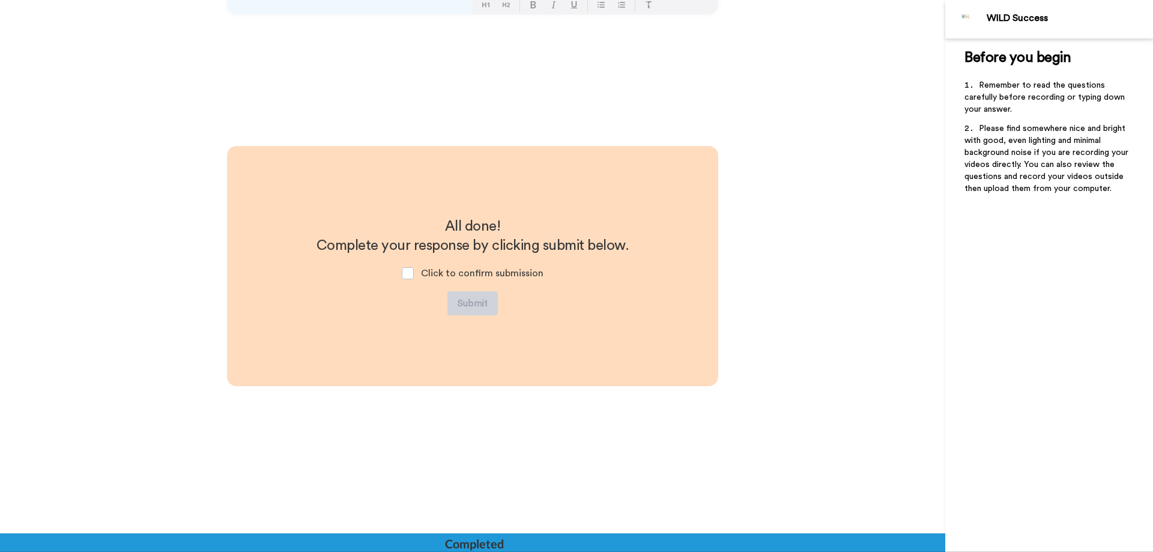
scroll to position [1988, 0]
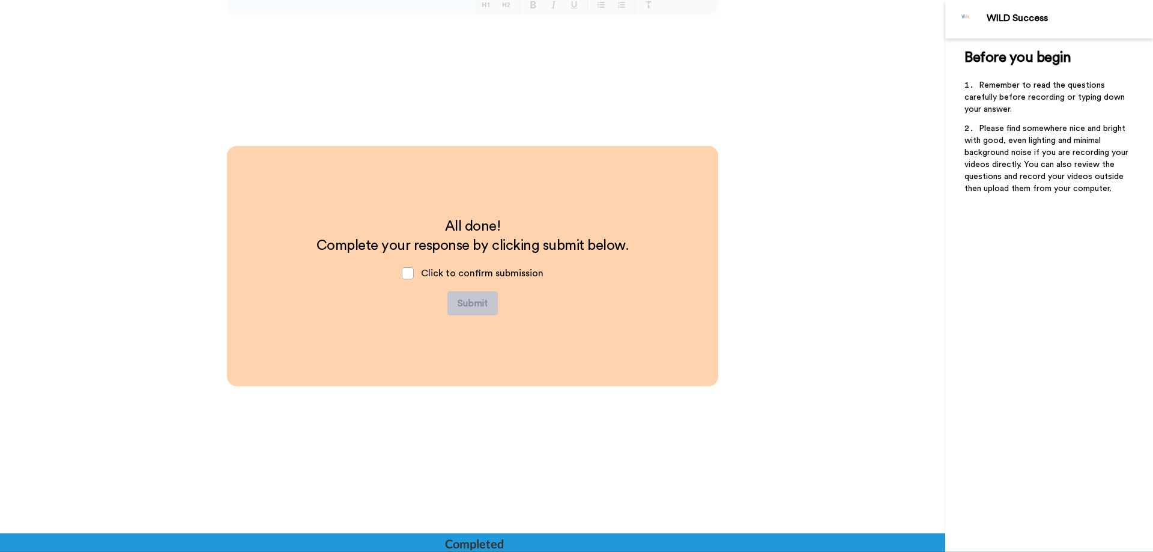
click at [416, 278] on div "Click to confirm submission" at bounding box center [472, 273] width 161 height 36
click at [407, 276] on span at bounding box center [408, 273] width 12 height 12
click at [461, 302] on button "Submit" at bounding box center [473, 303] width 50 height 24
